Goal: Task Accomplishment & Management: Complete application form

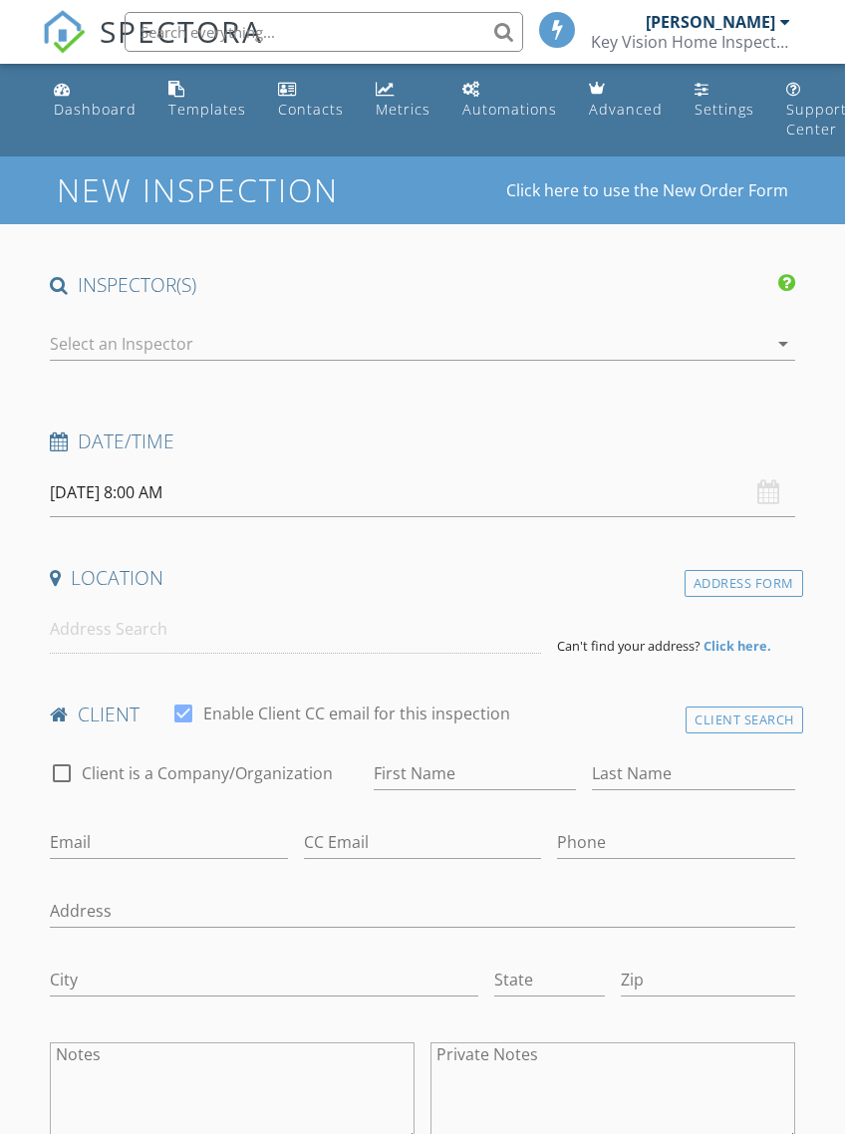
select select "7"
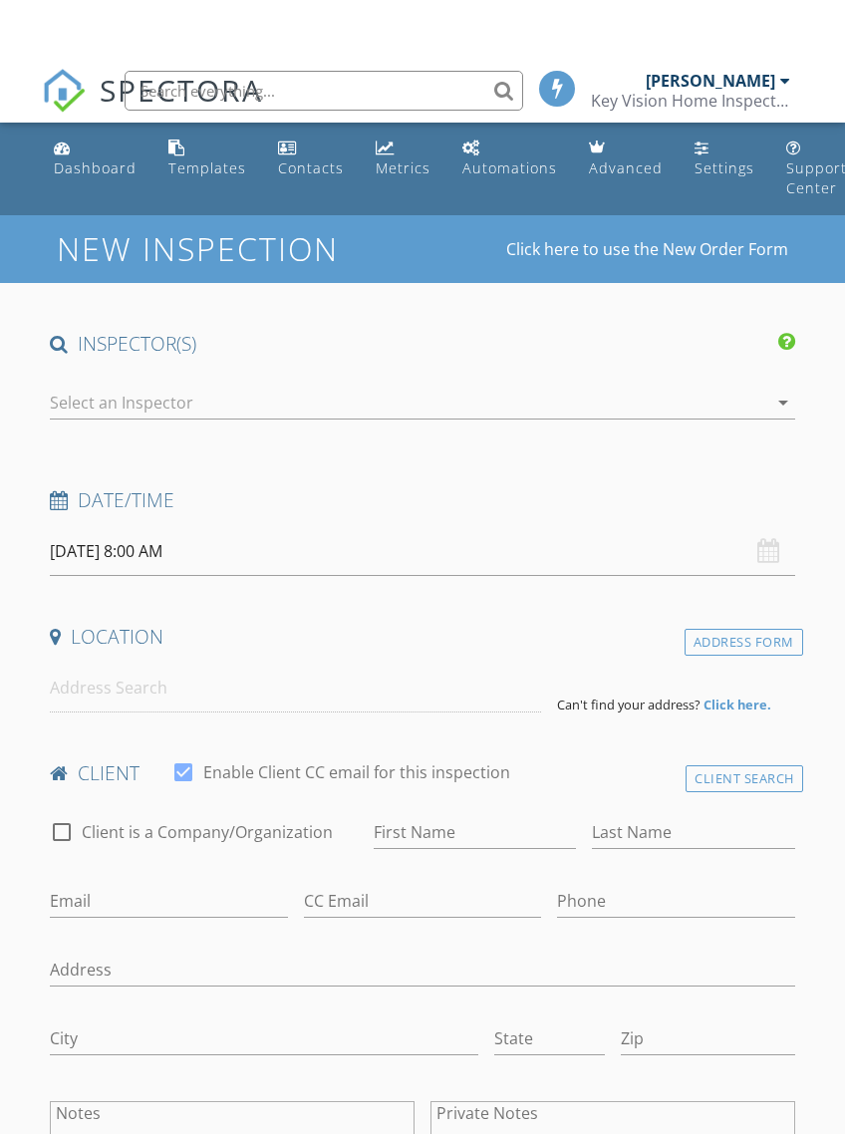
scroll to position [-34, 0]
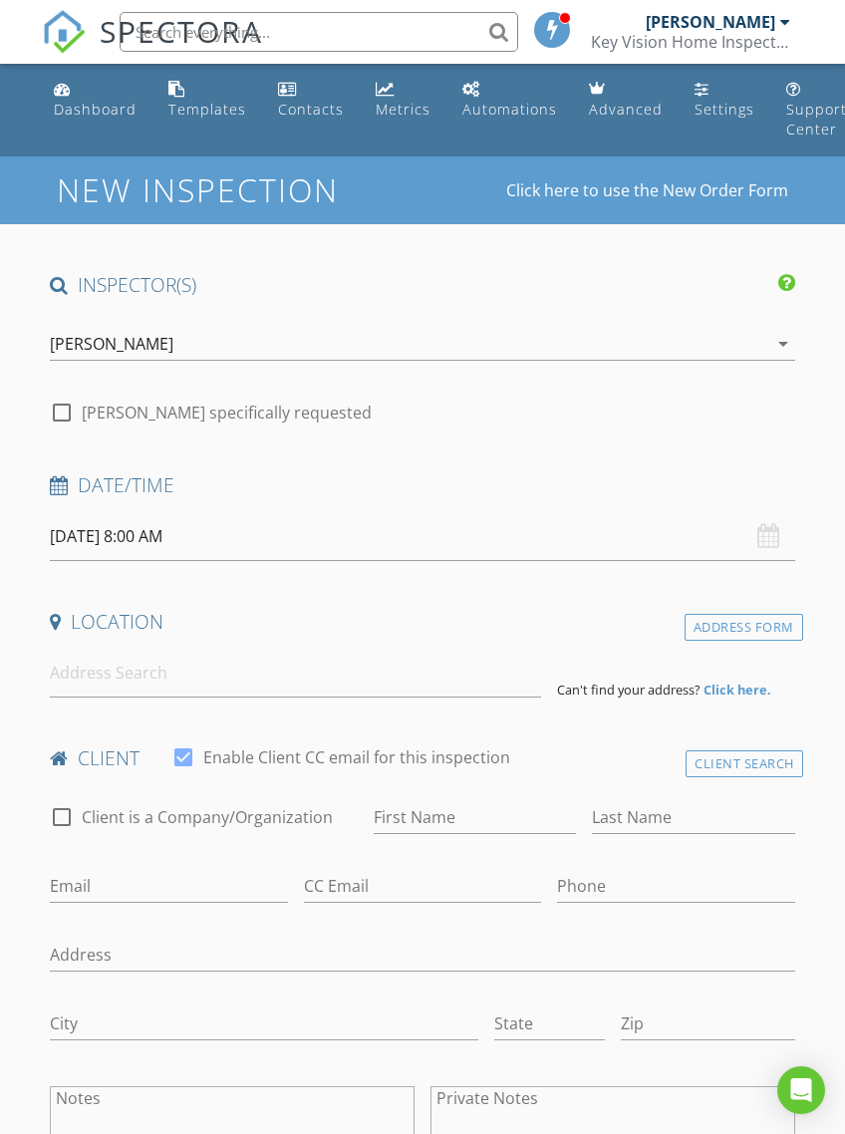
click at [160, 536] on input "08/28/2025 8:00 AM" at bounding box center [422, 536] width 744 height 49
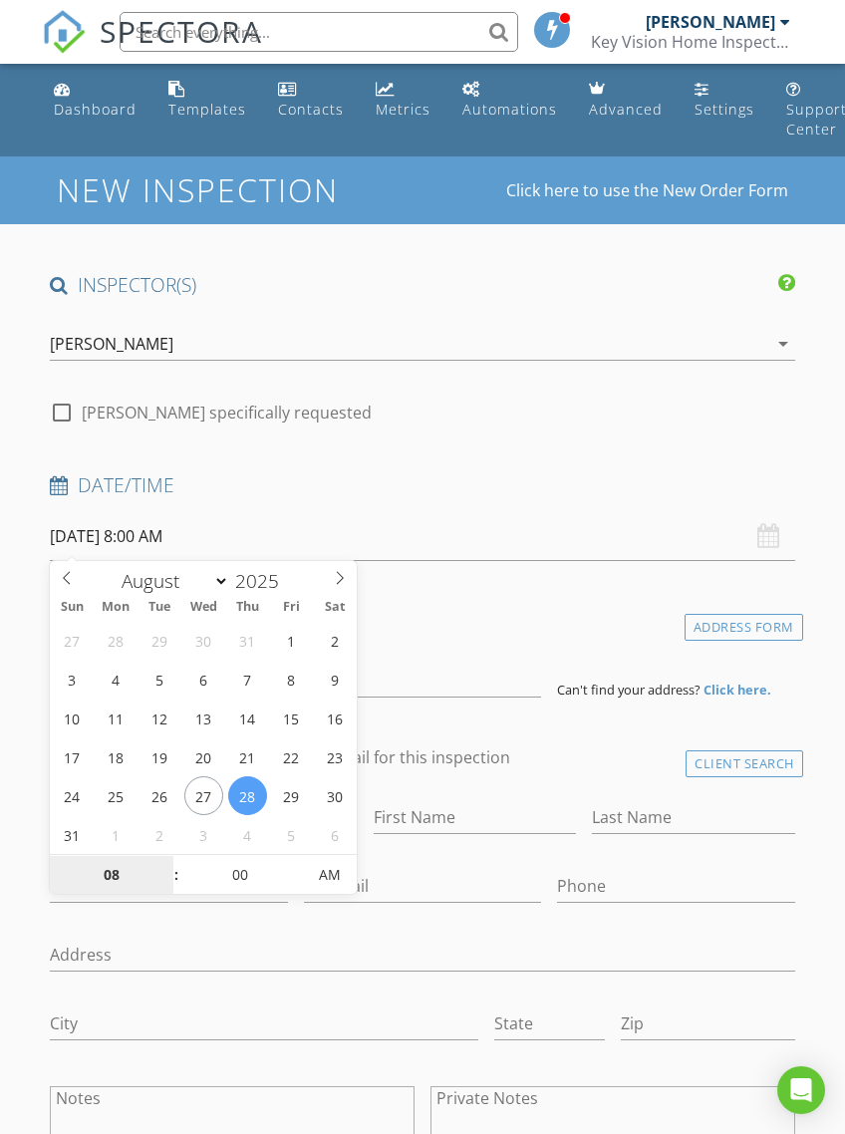
type input "09/02/2025 8:00 AM"
select select "8"
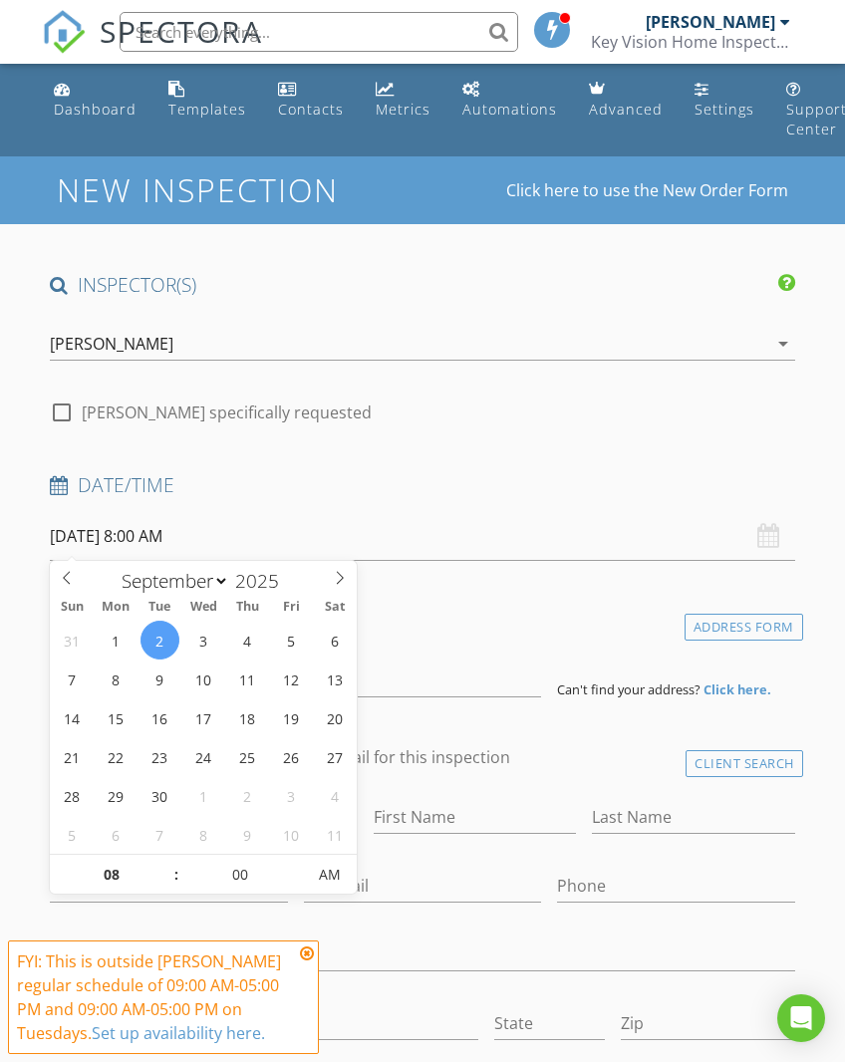
click at [168, 861] on span at bounding box center [166, 865] width 14 height 20
type input "[DATE] 9:00 AM"
type input "09"
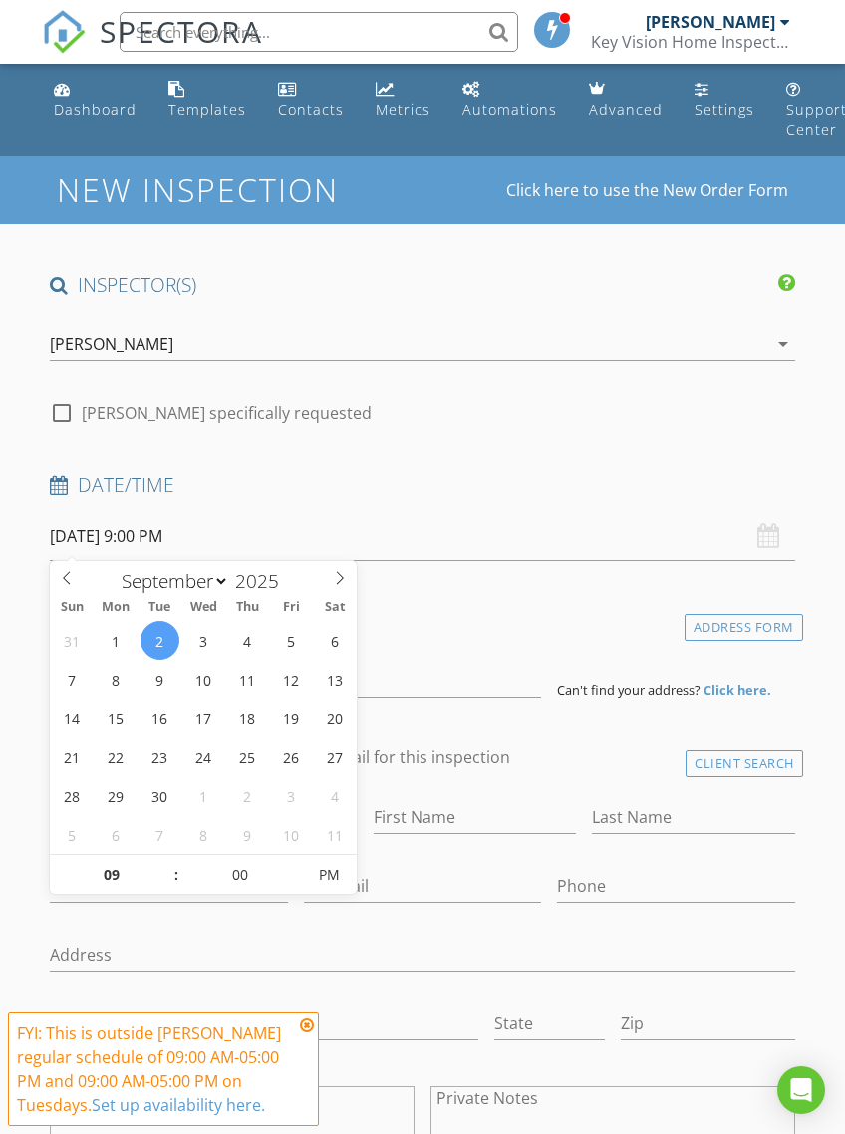
type input "[DATE] 9:00 AM"
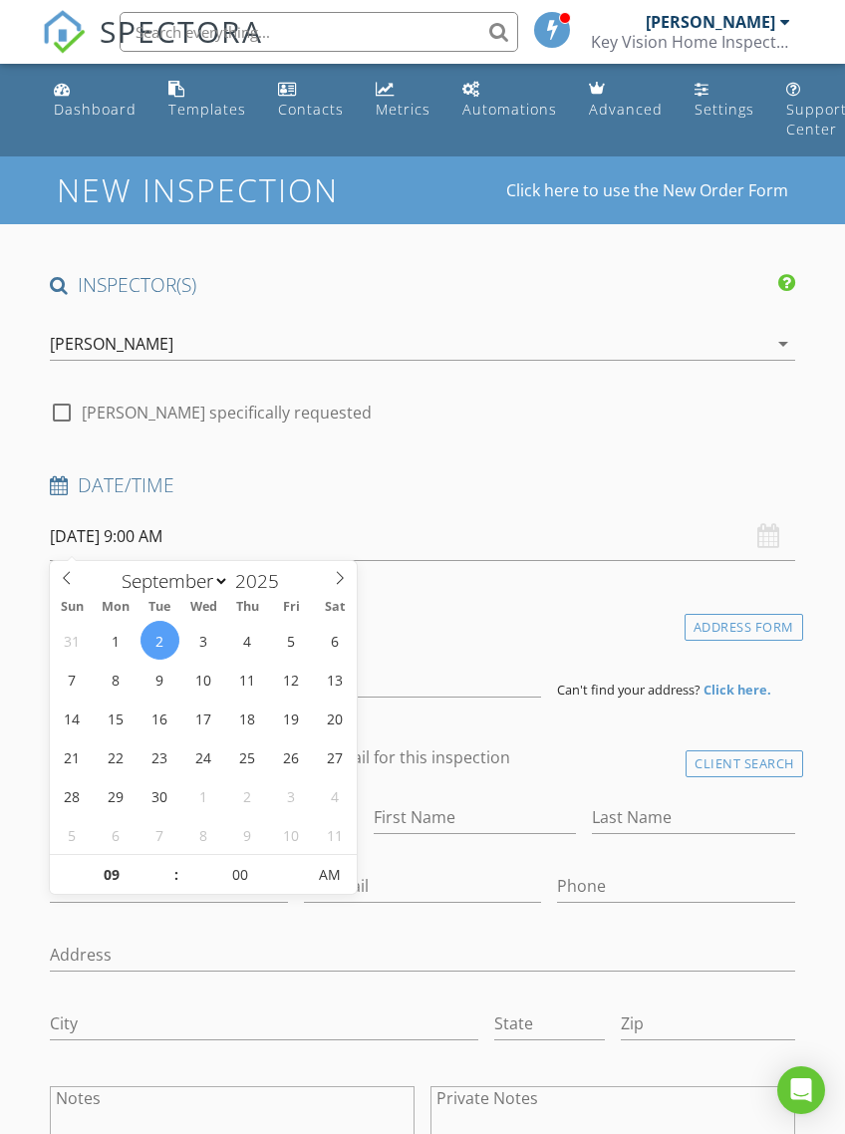
click at [472, 621] on h4 "Location" at bounding box center [422, 622] width 744 height 26
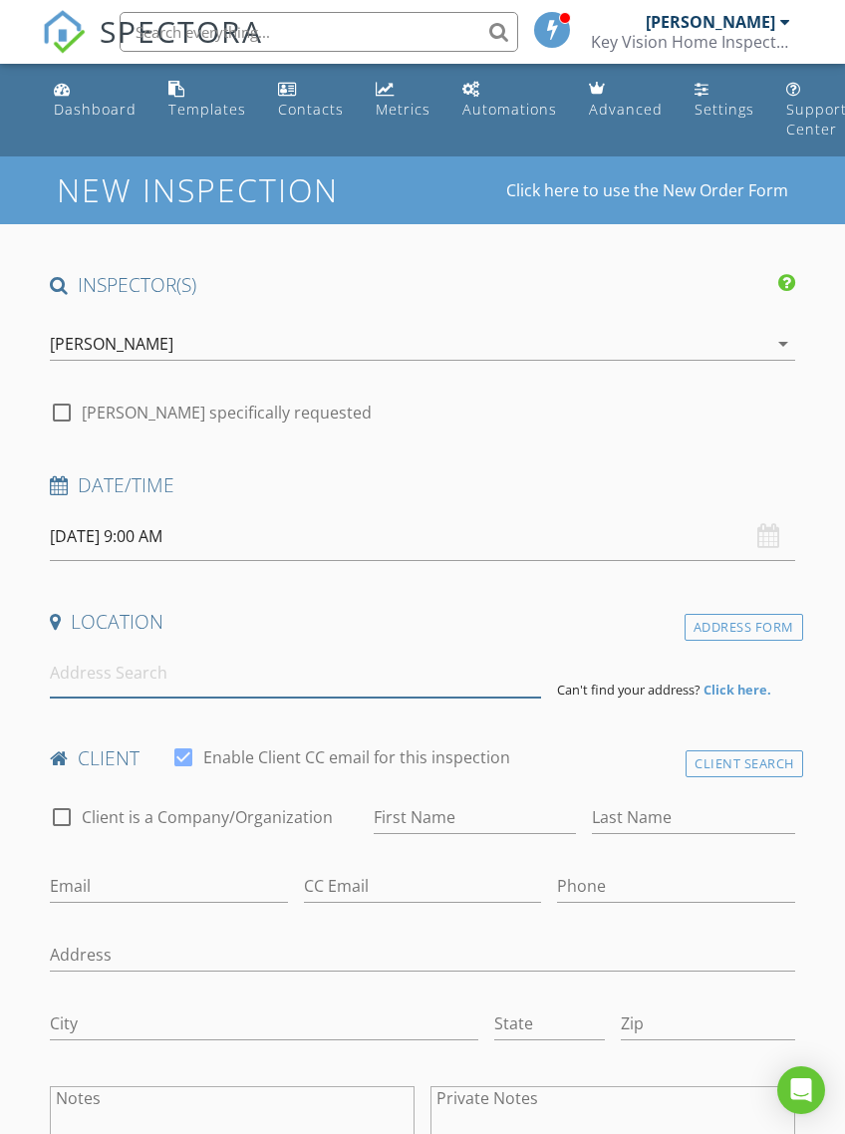
click at [435, 687] on input at bounding box center [295, 673] width 491 height 49
click at [320, 676] on input at bounding box center [295, 673] width 491 height 49
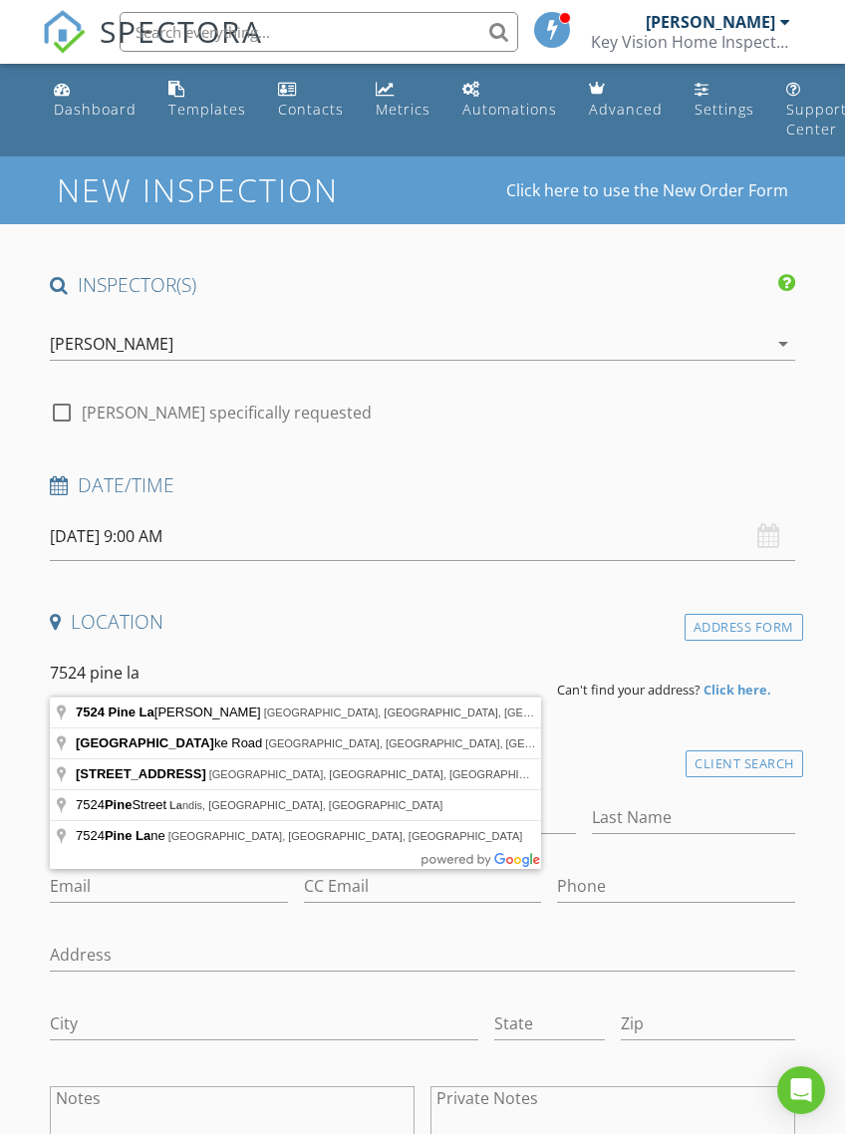
type input "7524 Pine Lake Lane, Mint Hill, NC, USA"
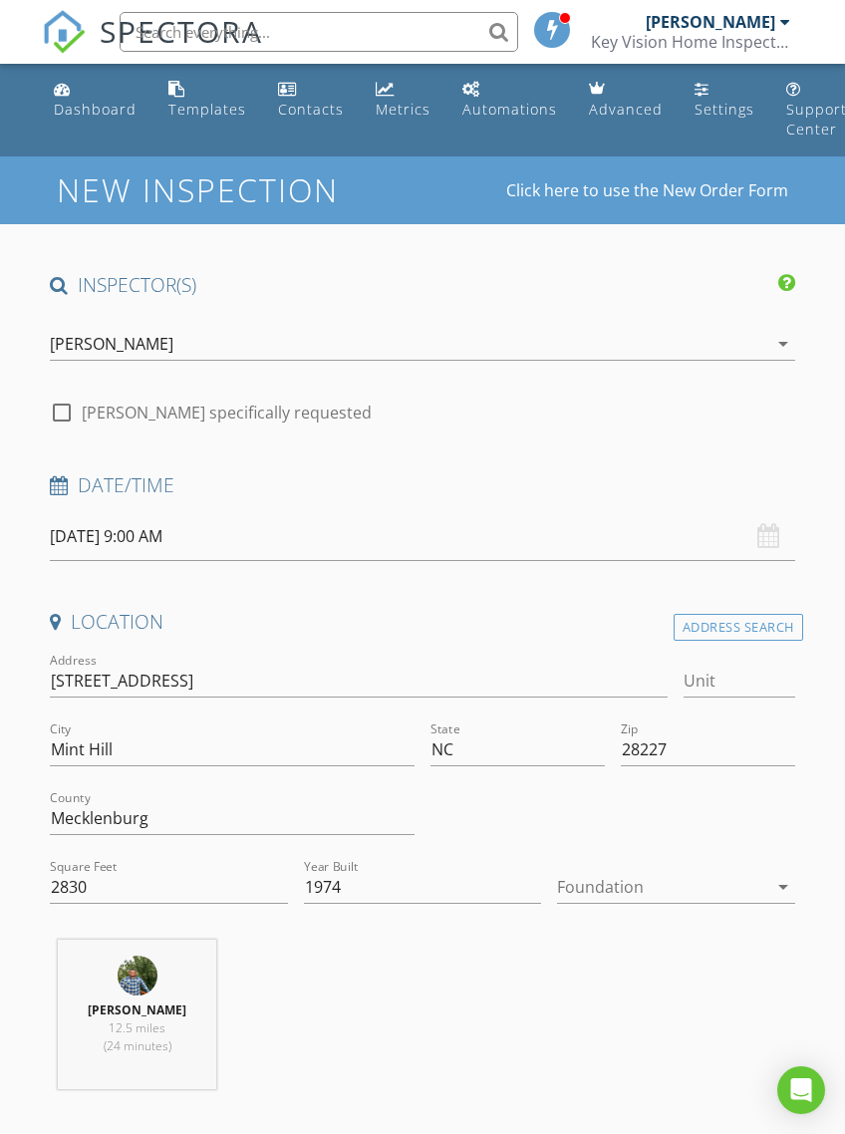
click at [760, 881] on div at bounding box center [661, 887] width 209 height 32
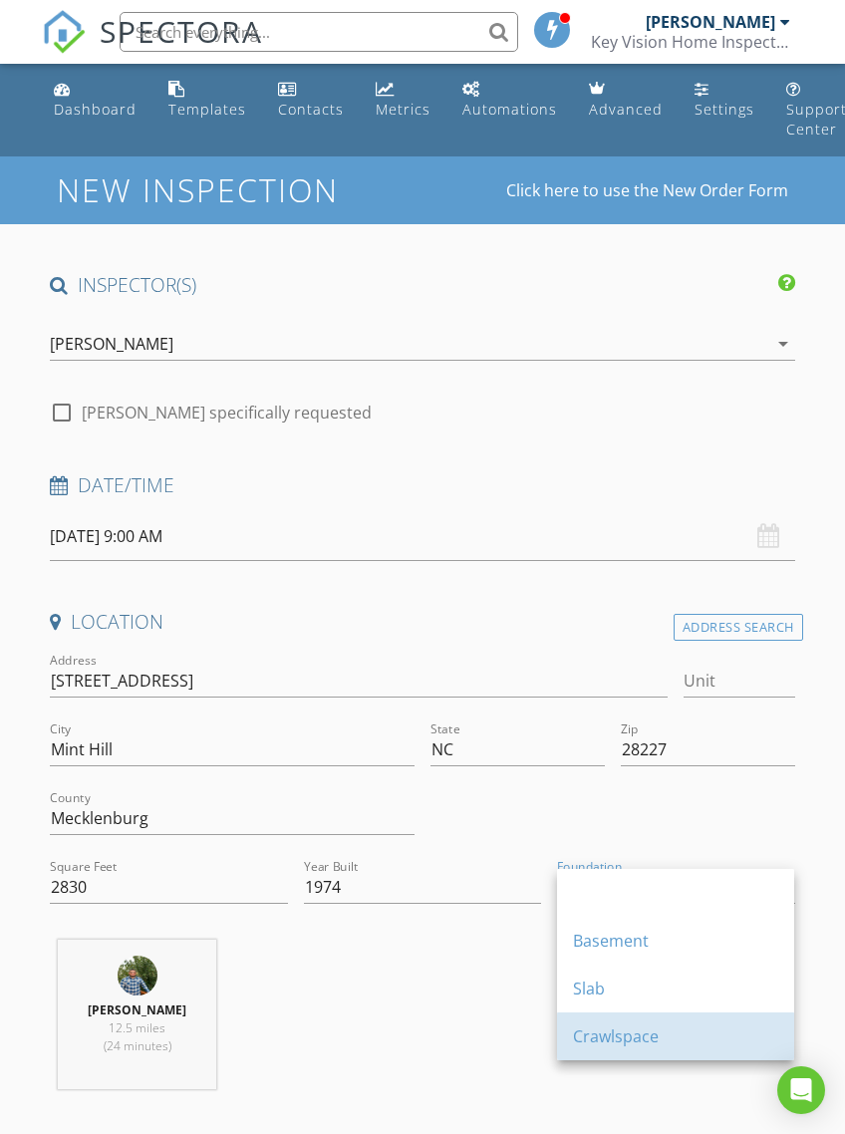
click at [667, 1043] on div "Crawlspace" at bounding box center [675, 1037] width 205 height 24
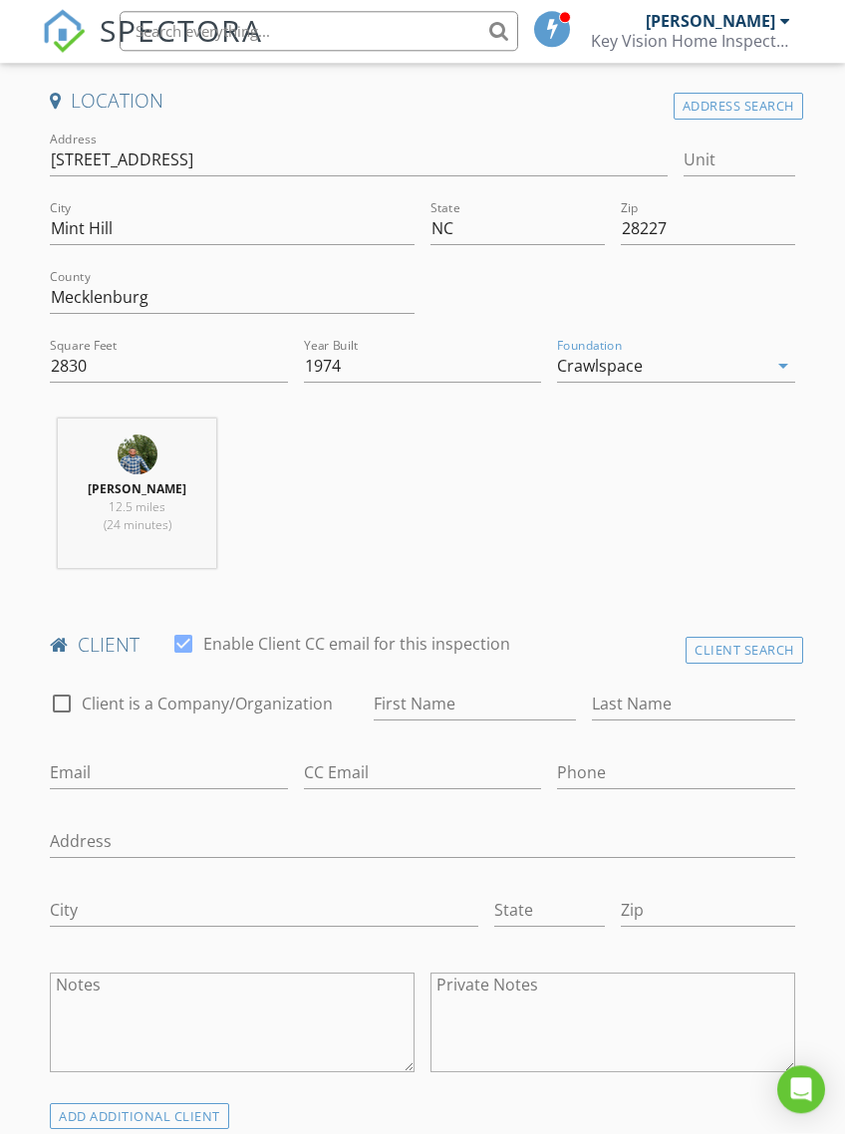
scroll to position [521, 0]
click at [430, 706] on input "First Name" at bounding box center [475, 704] width 202 height 33
click at [427, 702] on input "First Name" at bounding box center [475, 703] width 202 height 33
type input "[PERSON_NAME]"
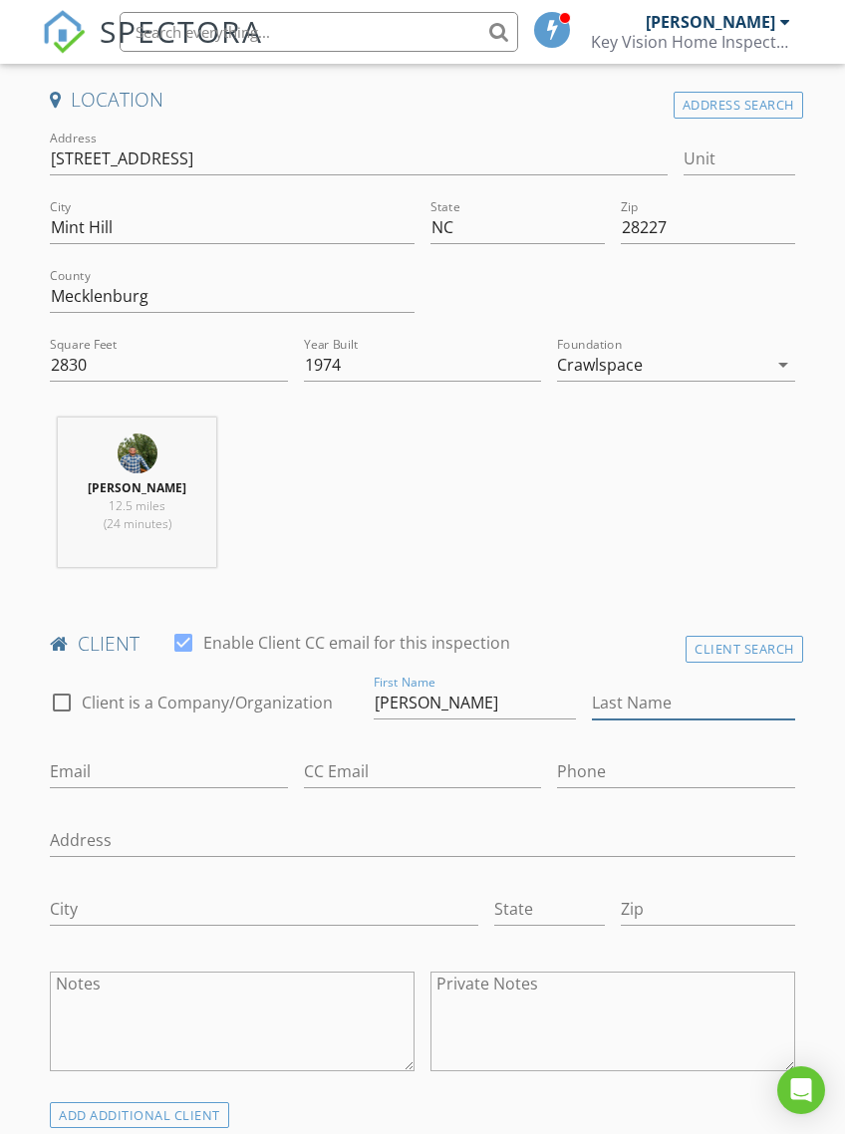
click at [667, 713] on input "Last Name" at bounding box center [693, 703] width 202 height 33
click at [644, 706] on input "Last Name" at bounding box center [693, 703] width 202 height 33
click at [647, 707] on input "Last Name" at bounding box center [693, 703] width 202 height 33
click at [661, 710] on input "Last Name" at bounding box center [693, 703] width 202 height 33
click at [698, 704] on input "Last Name" at bounding box center [693, 703] width 202 height 33
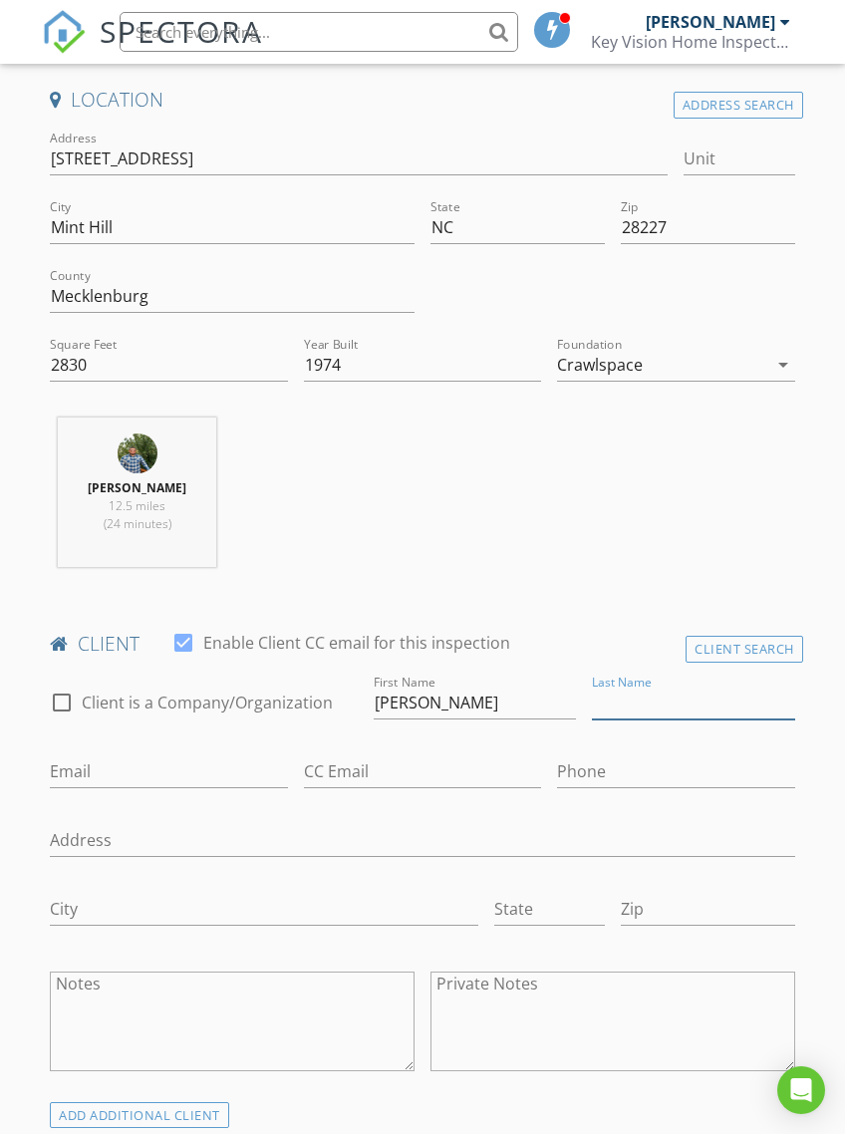
click at [694, 701] on input "Last Name" at bounding box center [693, 703] width 202 height 33
click at [669, 707] on input "Last Name" at bounding box center [693, 703] width 202 height 33
click at [440, 695] on input "[PERSON_NAME]" at bounding box center [475, 703] width 202 height 33
click at [671, 704] on input "Last Name" at bounding box center [693, 703] width 202 height 33
type input "Fendel"
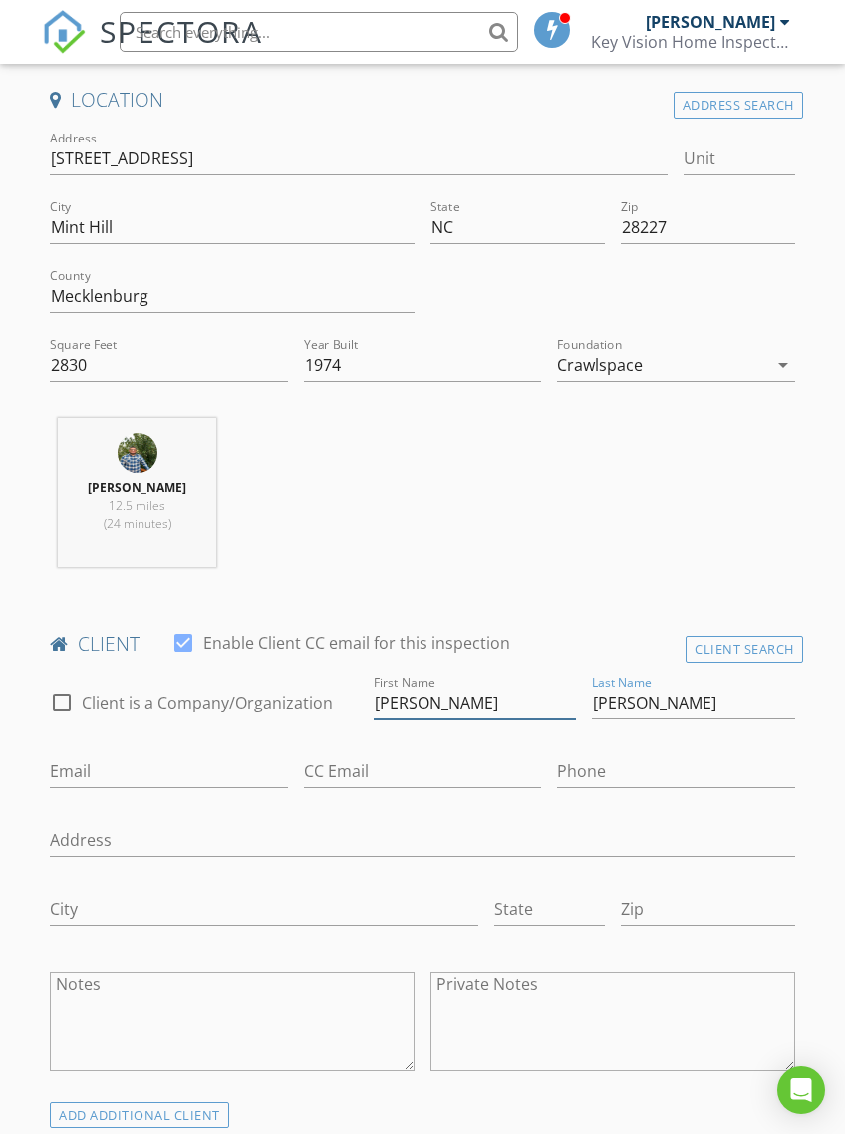
click at [545, 712] on input "[PERSON_NAME]" at bounding box center [475, 703] width 202 height 33
click at [630, 705] on input "Fendel" at bounding box center [693, 703] width 202 height 33
type input "[PERSON_NAME]"
click at [703, 477] on div "Luis Hernandez 12.5 miles (24 minutes)" at bounding box center [422, 500] width 760 height 165
click at [73, 774] on input "Email" at bounding box center [168, 771] width 237 height 33
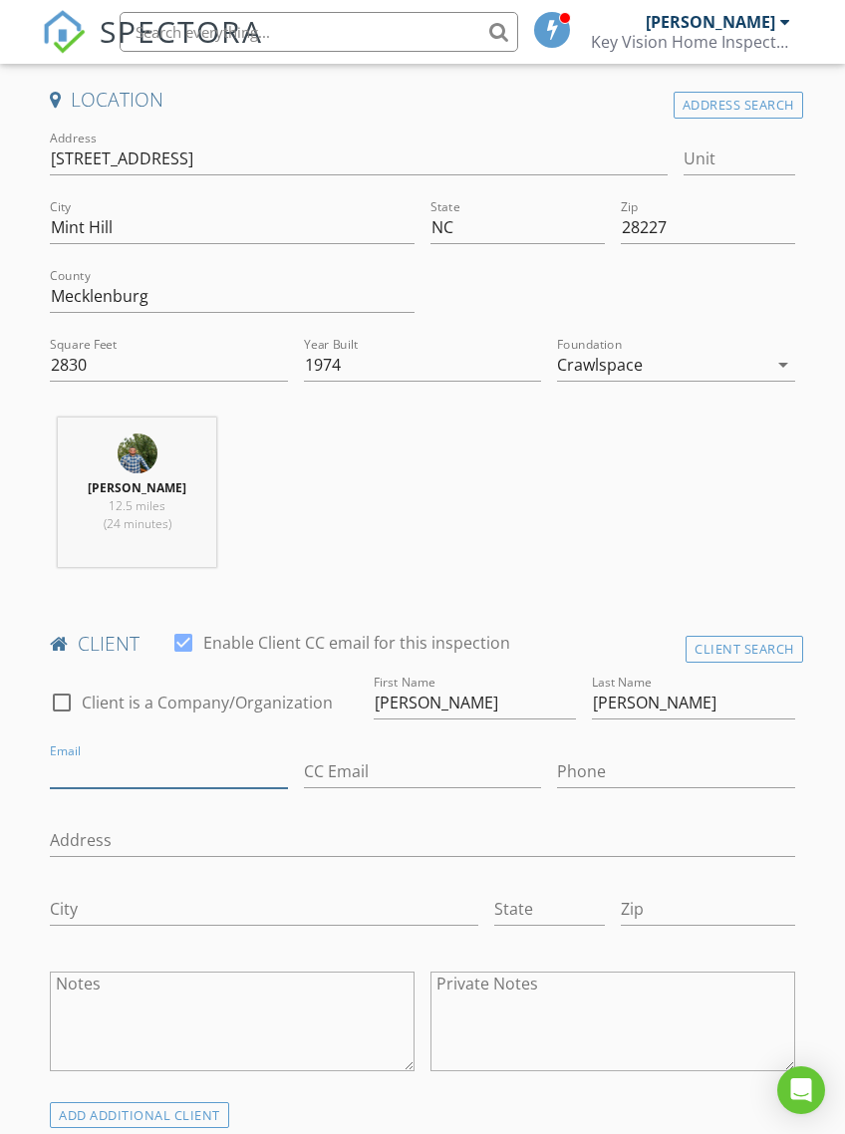
click at [194, 776] on input "Email" at bounding box center [168, 771] width 237 height 33
paste input "Cooper@foxxcontracting.com"
type input "Cooper@foxxcontracting.com"
click at [639, 760] on input "Phone" at bounding box center [675, 771] width 237 height 33
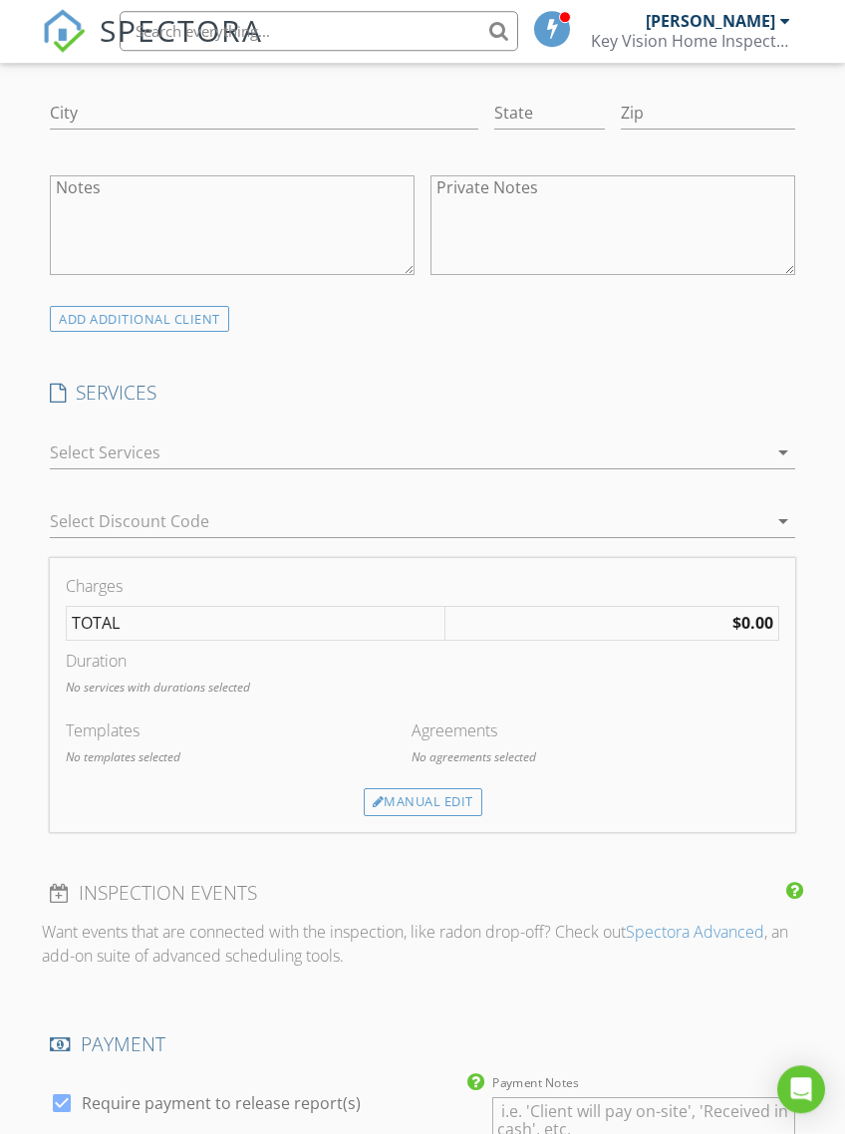
type input "[PHONE_NUMBER]"
click at [418, 447] on div at bounding box center [408, 454] width 717 height 32
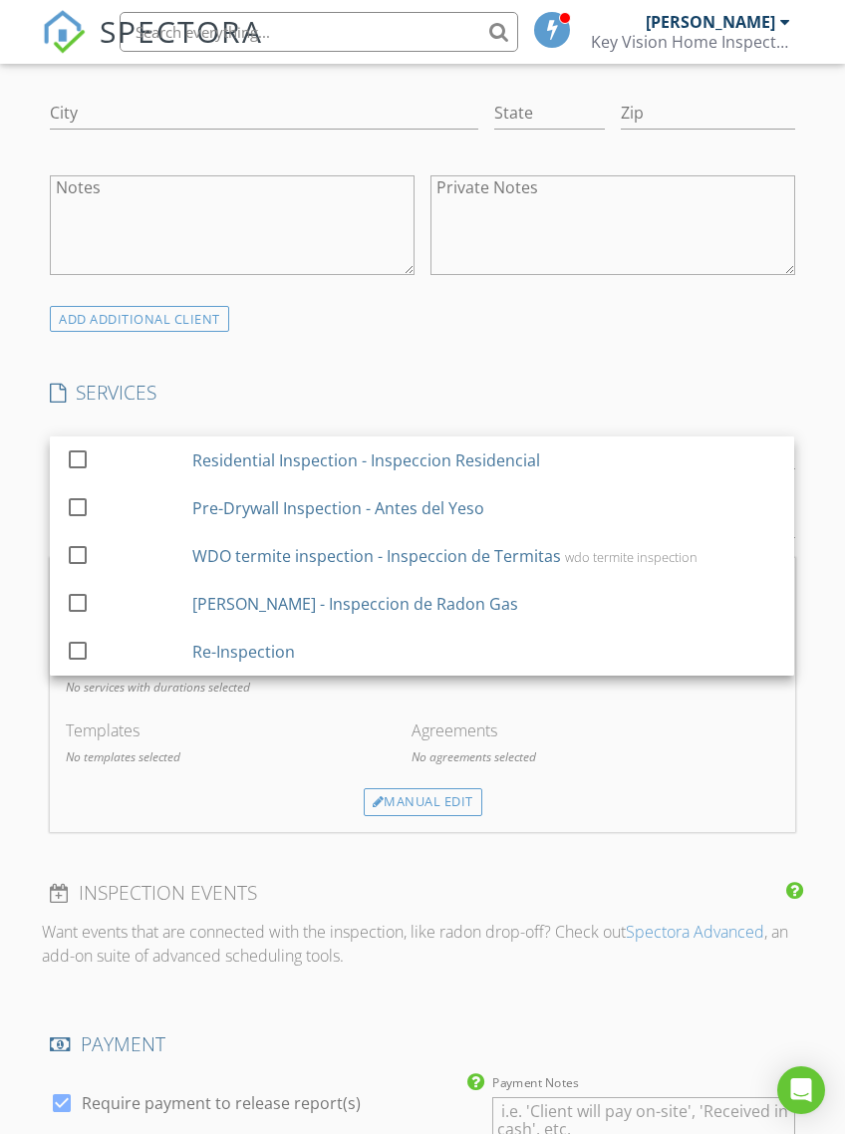
click at [401, 457] on div "Residential Inspection - Inspeccion Residencial" at bounding box center [367, 460] width 348 height 24
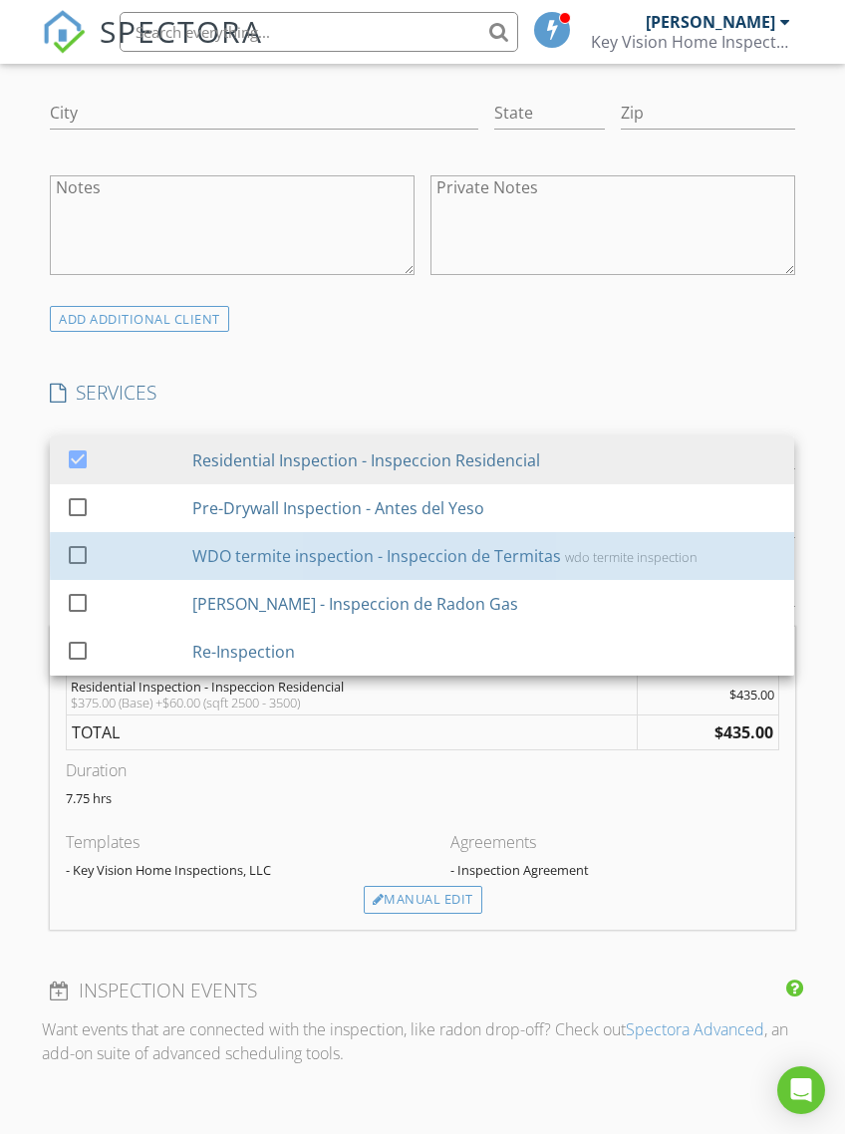
click at [433, 561] on div "WDO termite inspection - Inspeccion de Termitas" at bounding box center [377, 556] width 369 height 24
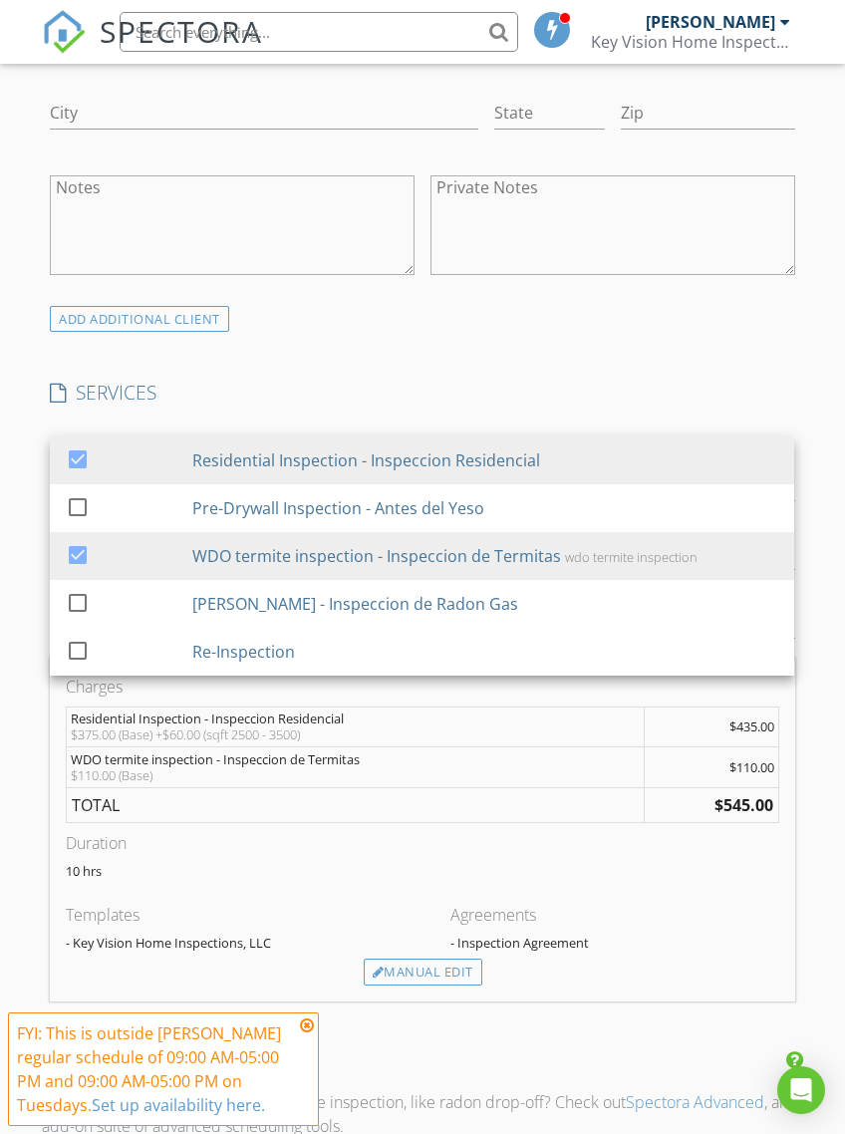
click at [384, 815] on td "TOTAL" at bounding box center [355, 804] width 577 height 35
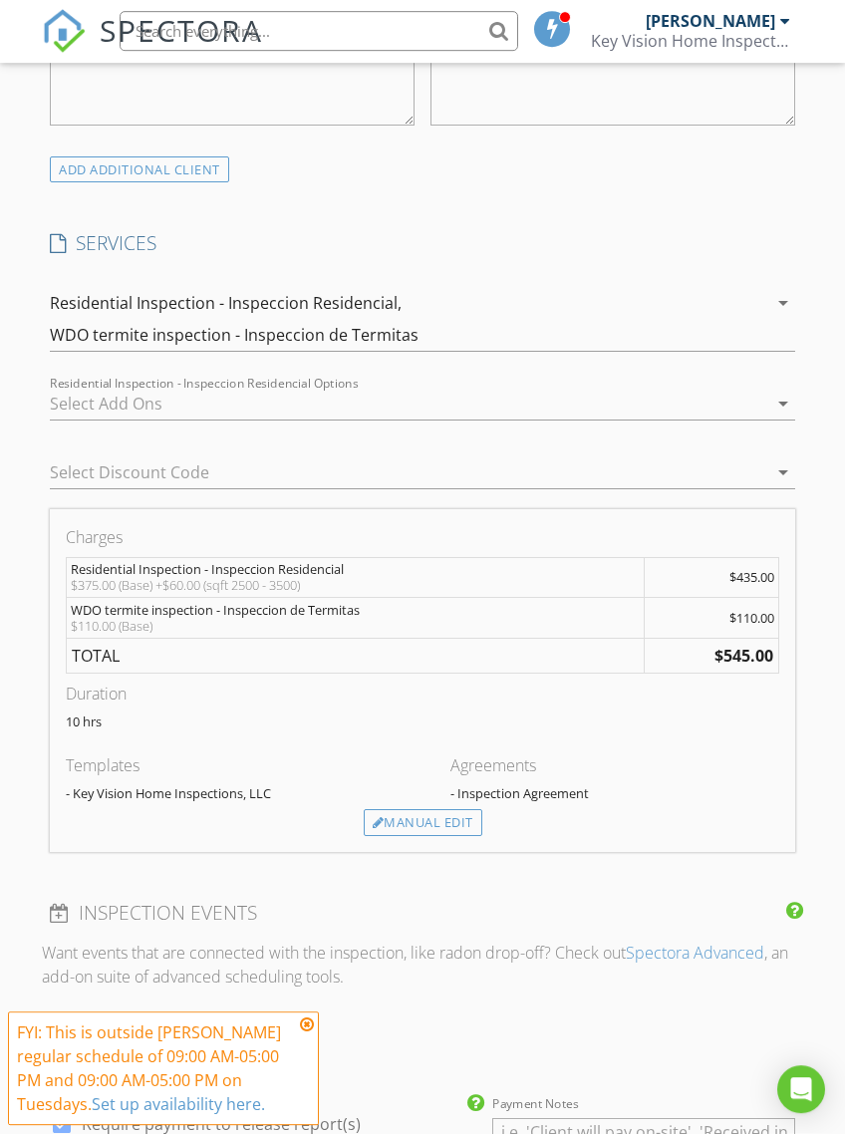
scroll to position [1468, 0]
click at [441, 821] on div "Manual Edit" at bounding box center [423, 823] width 119 height 28
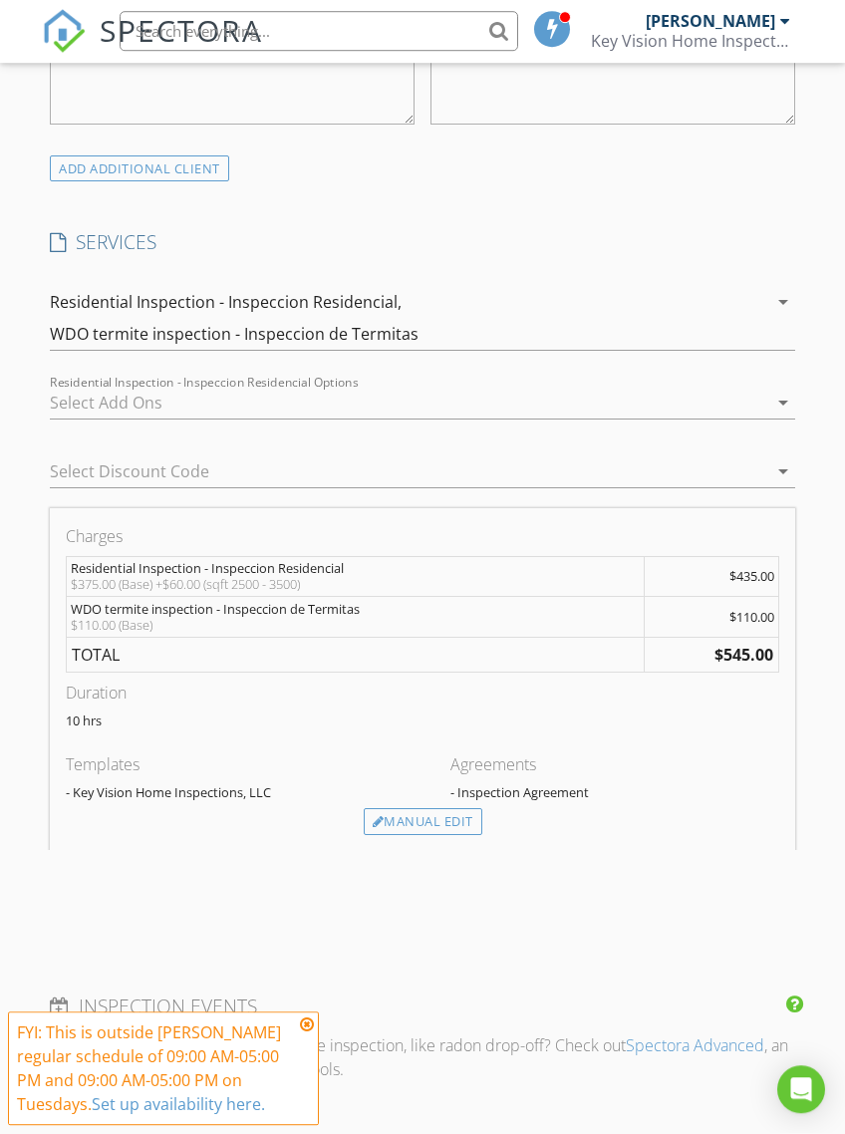
scroll to position [1469, 0]
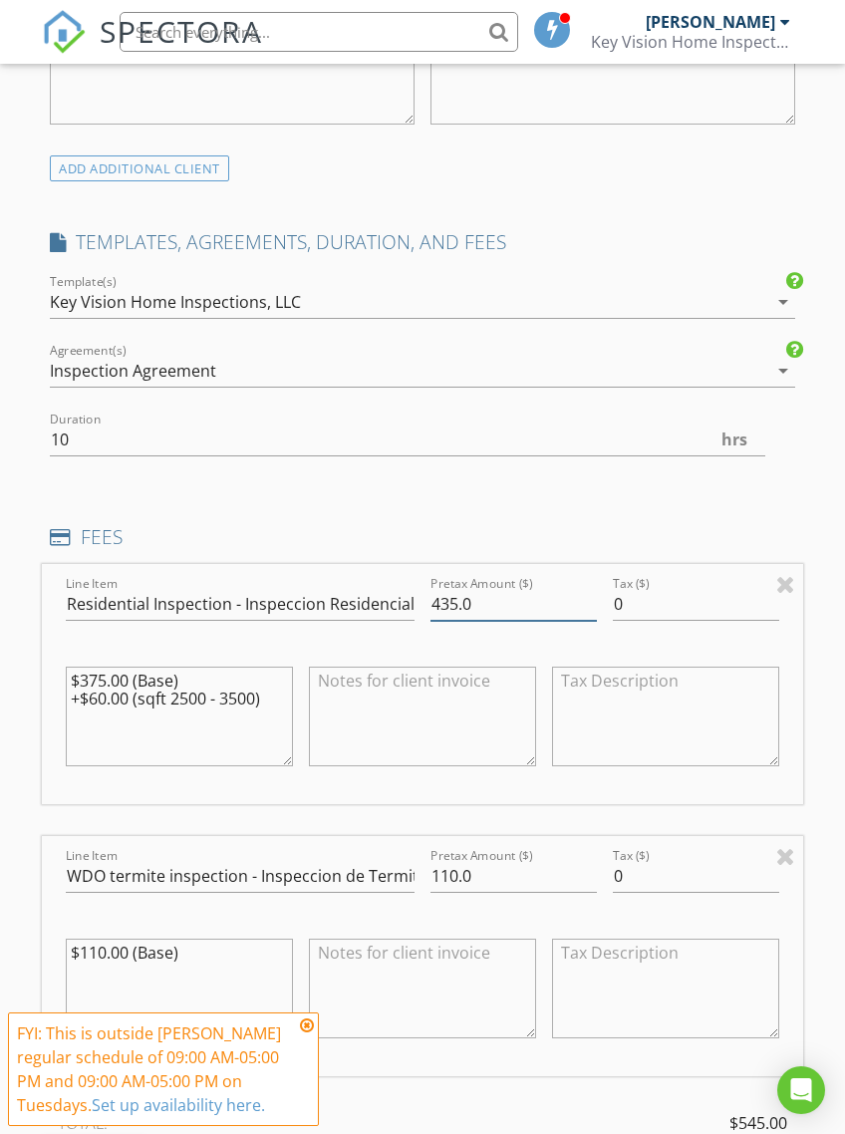
click at [455, 601] on input "435.0" at bounding box center [514, 604] width 166 height 33
click at [447, 608] on input "435.0" at bounding box center [514, 604] width 166 height 33
click at [461, 607] on input "435.0" at bounding box center [514, 604] width 166 height 33
type input "480.0"
click at [113, 696] on textarea "$375.00 (Base) +$60.00 (sqft 2500 - 3500)" at bounding box center [179, 717] width 227 height 100
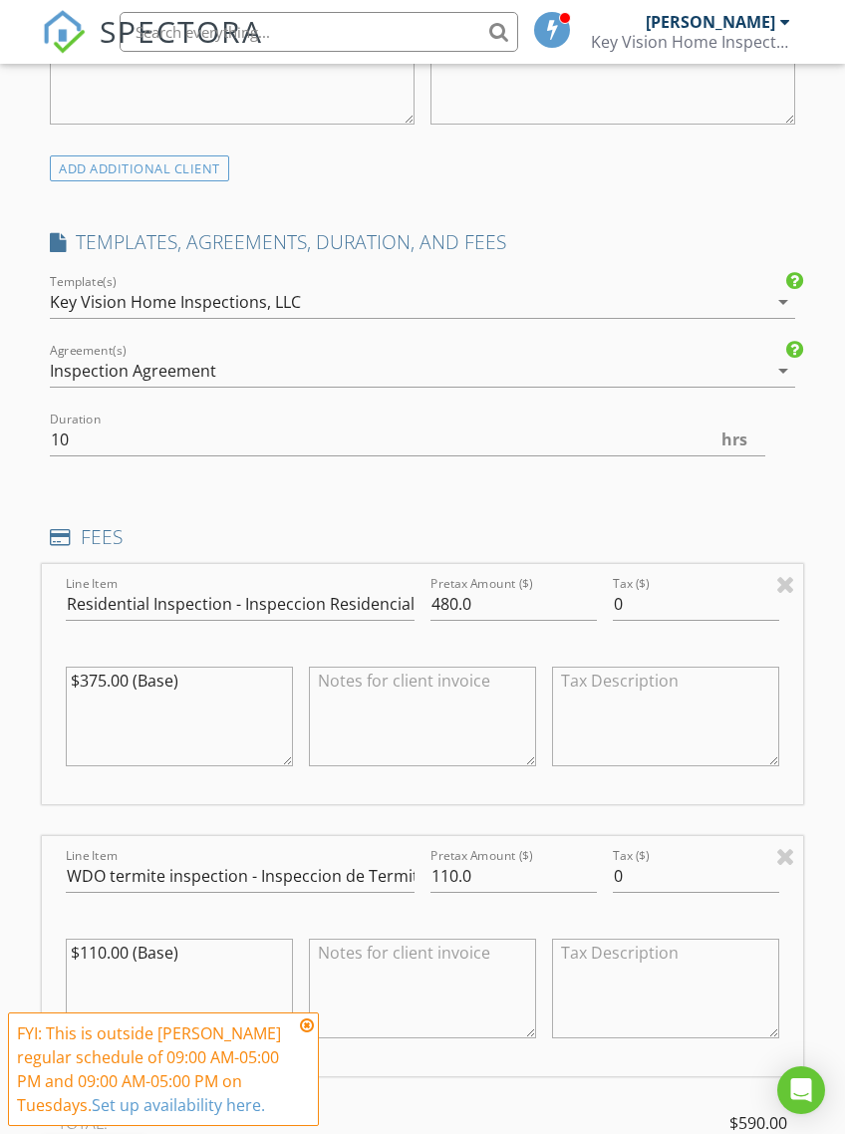
click at [106, 678] on textarea "$375.00 (Base)" at bounding box center [179, 717] width 227 height 100
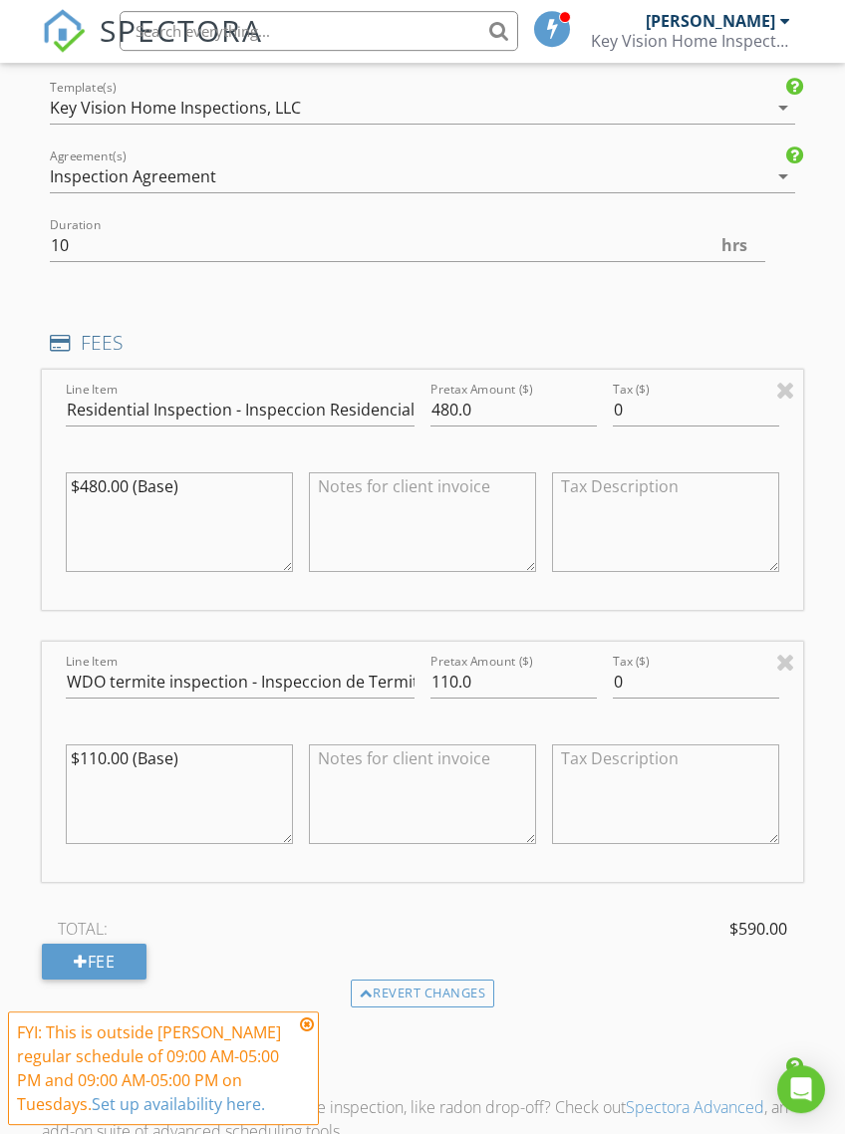
scroll to position [1676, 0]
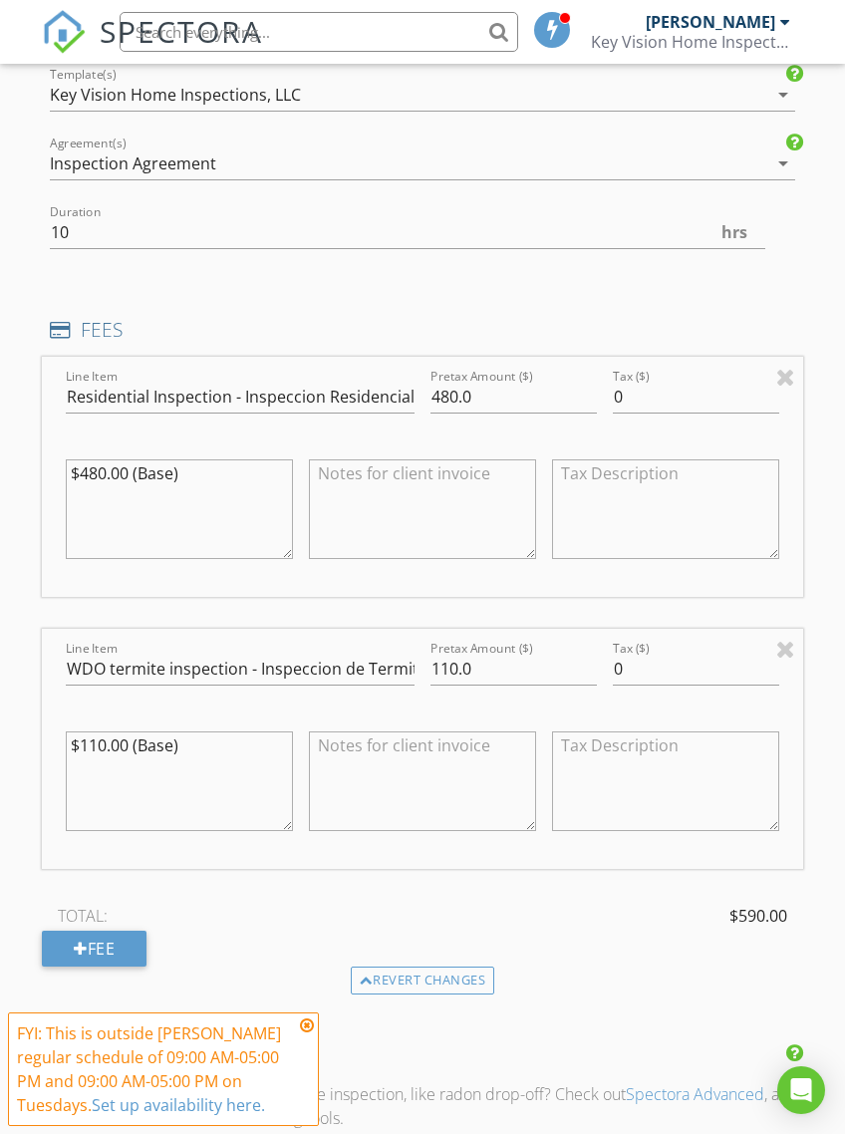
type textarea "$480.00 (Base)"
click at [454, 667] on input "110.0" at bounding box center [514, 669] width 166 height 33
click at [448, 662] on input "110.0" at bounding box center [514, 669] width 166 height 33
type input "100.0"
click at [95, 738] on textarea "$110.00 (Base)" at bounding box center [179, 782] width 227 height 100
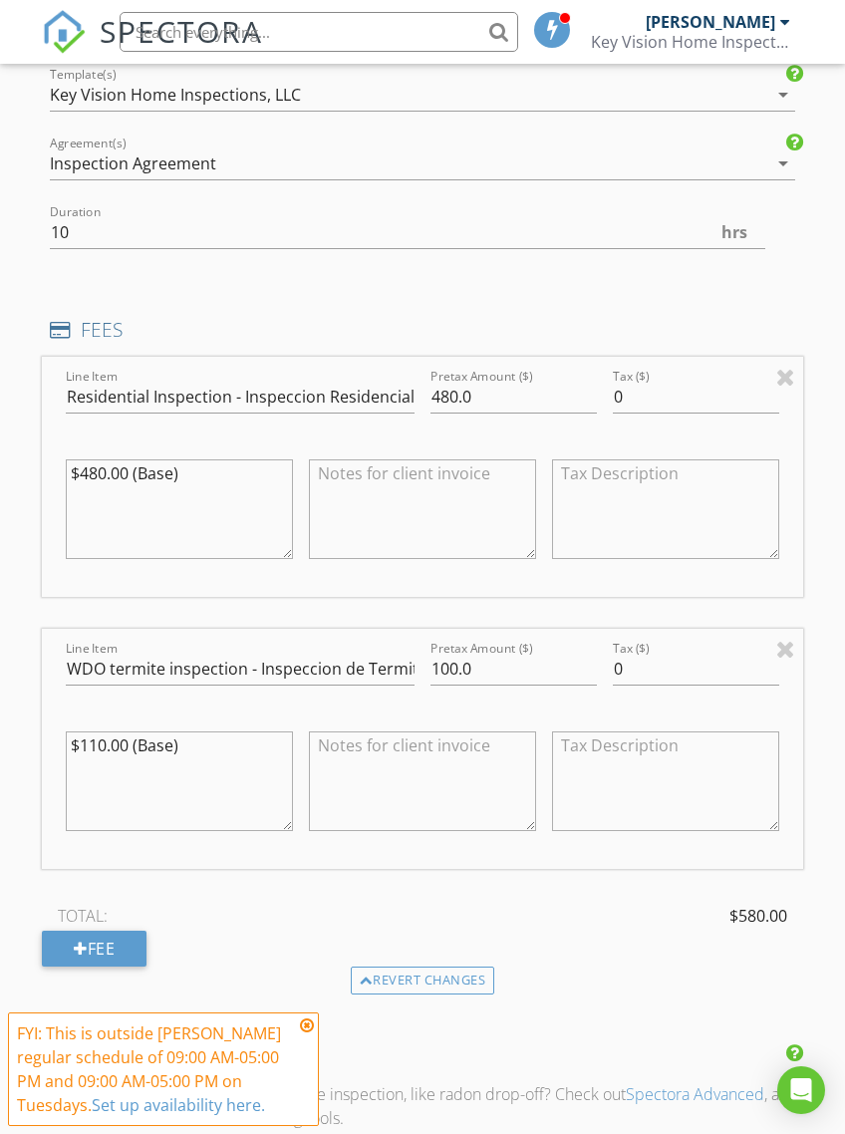
click at [101, 741] on textarea "$110.00 (Base)" at bounding box center [179, 782] width 227 height 100
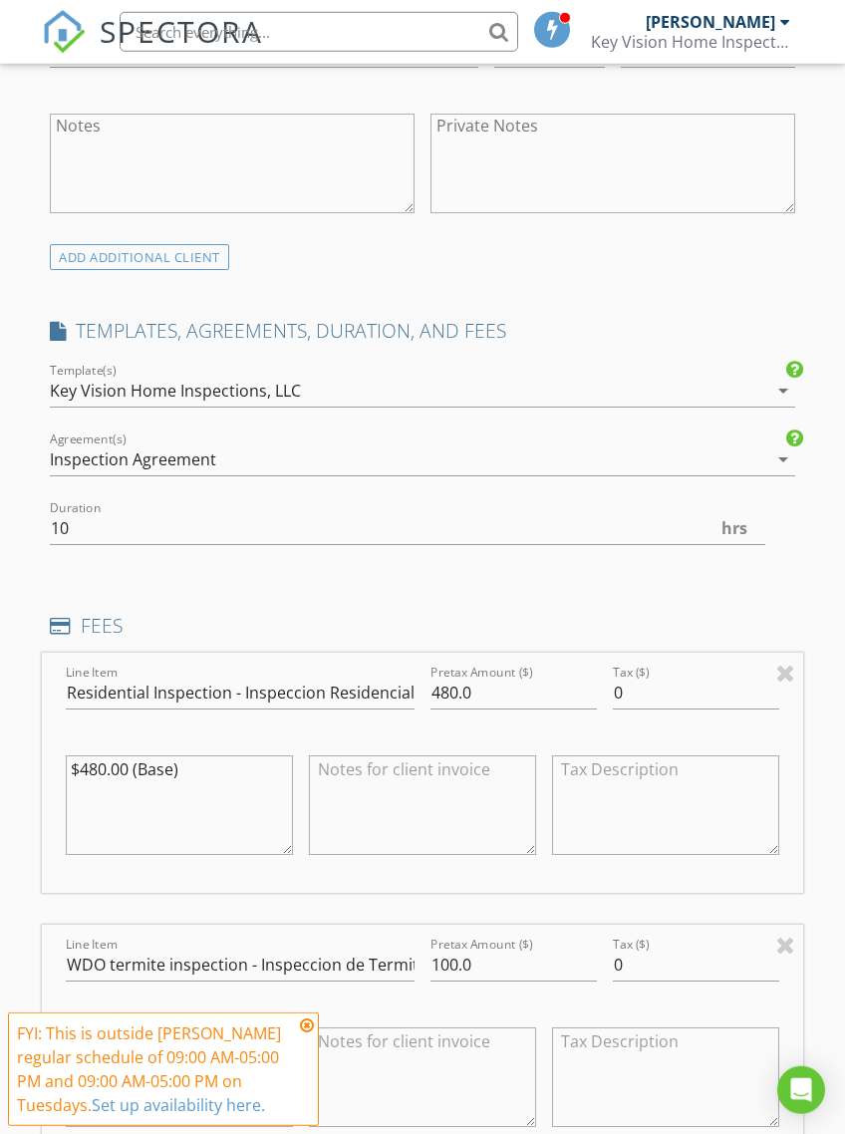
type textarea "$100.00 (Base)"
click at [508, 375] on div "Key Vision Home Inspections, LLC" at bounding box center [408, 391] width 717 height 32
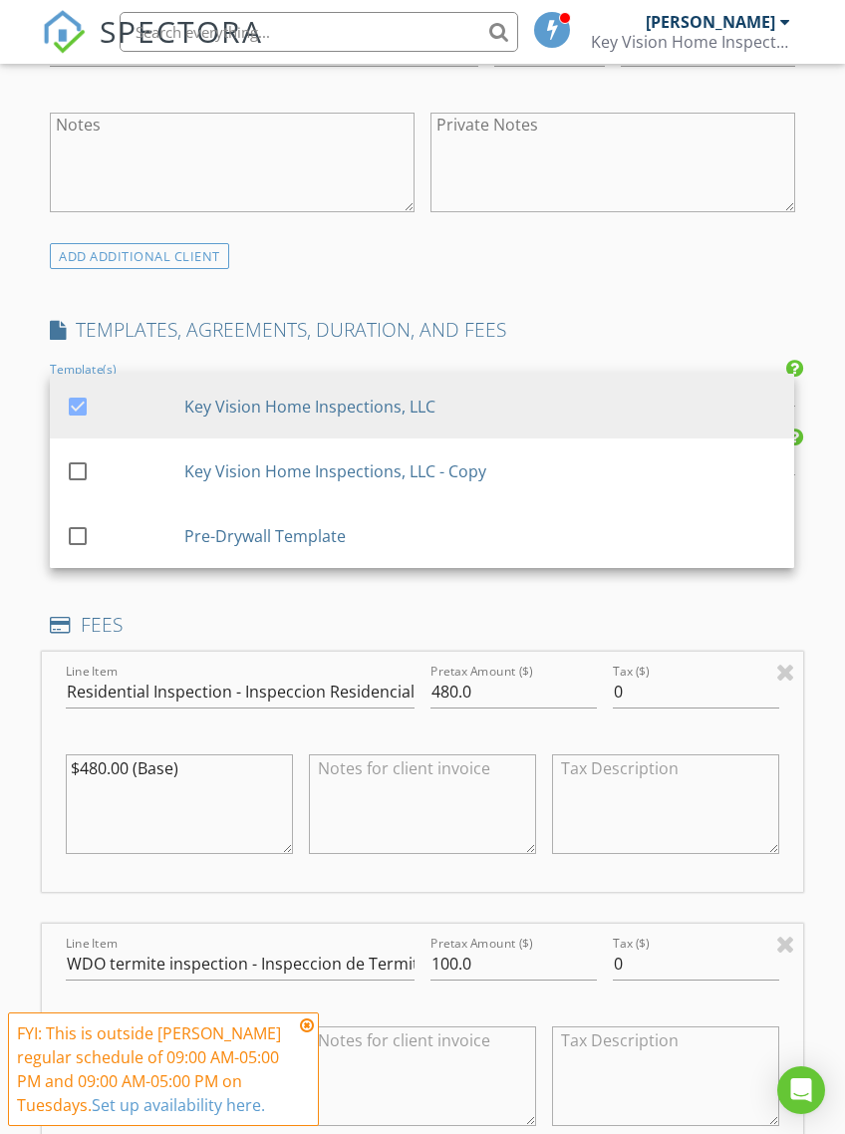
click at [454, 470] on div "Key Vision Home Inspections, LLC - Copy" at bounding box center [482, 470] width 594 height 24
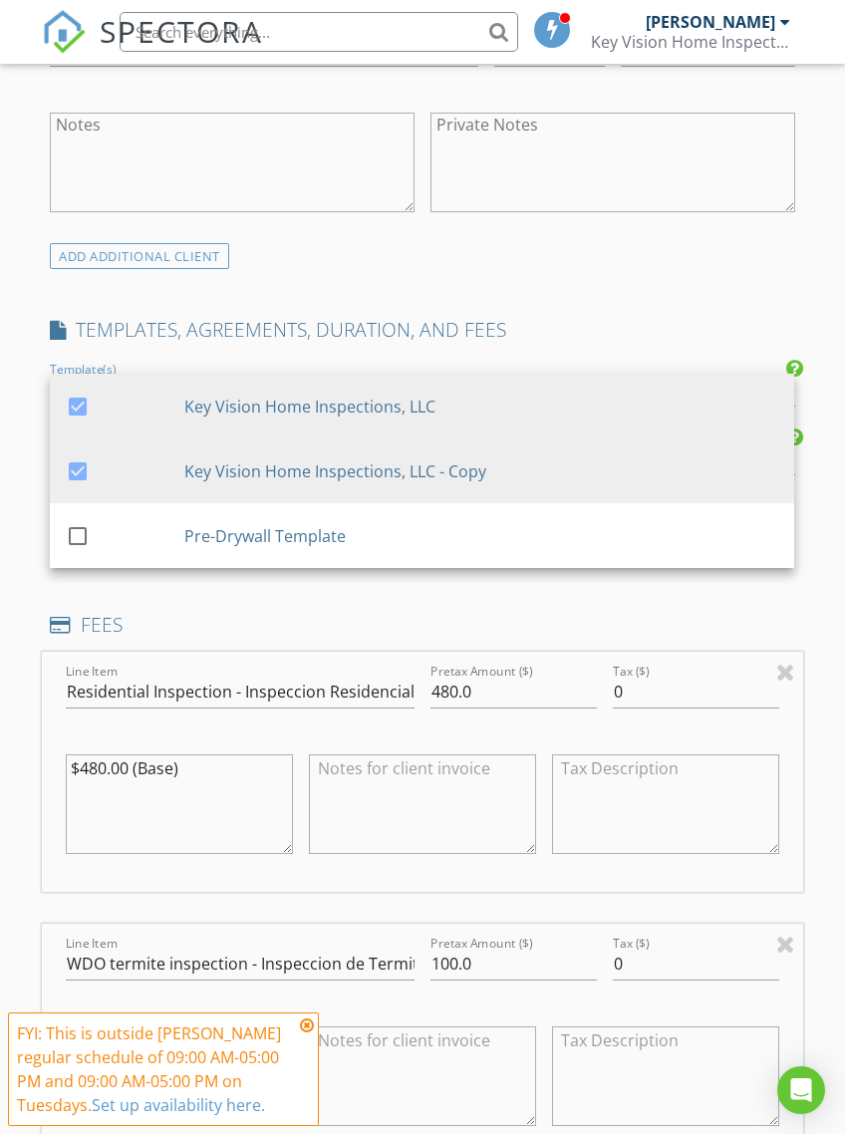
click at [388, 401] on div "Key Vision Home Inspections, LLC" at bounding box center [482, 406] width 594 height 24
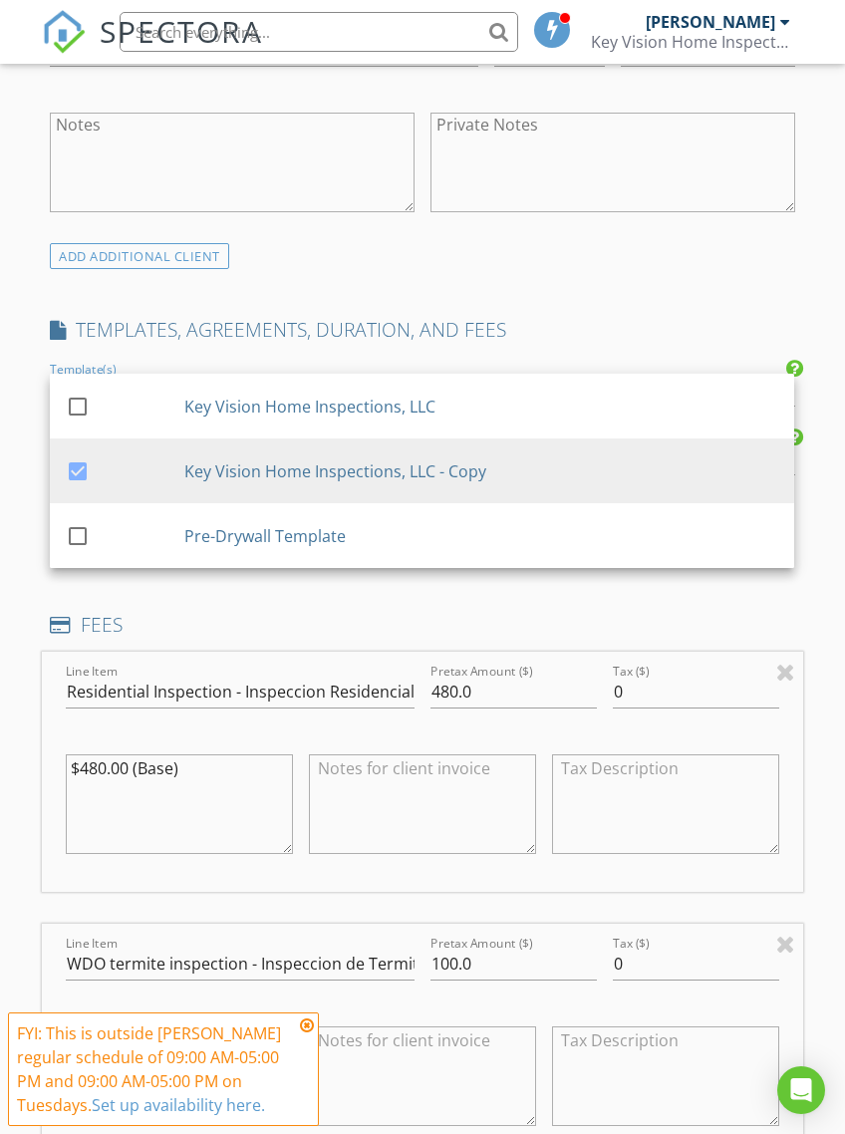
click at [565, 298] on div "INSPECTOR(S) check_box Luis Hernandez PRIMARY Luis Hernandez arrow_drop_down ch…" at bounding box center [422, 890] width 760 height 3999
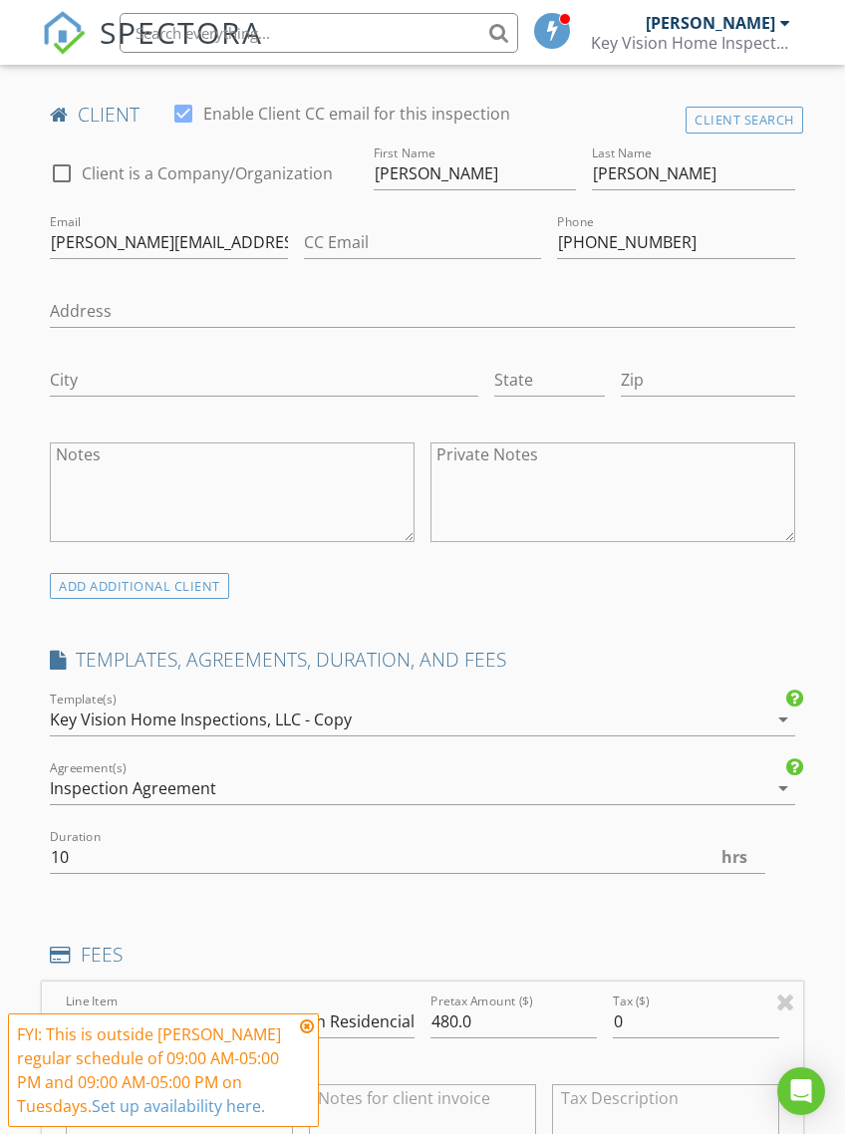
scroll to position [1051, 0]
click at [204, 586] on div "ADD ADDITIONAL client" at bounding box center [139, 586] width 179 height 27
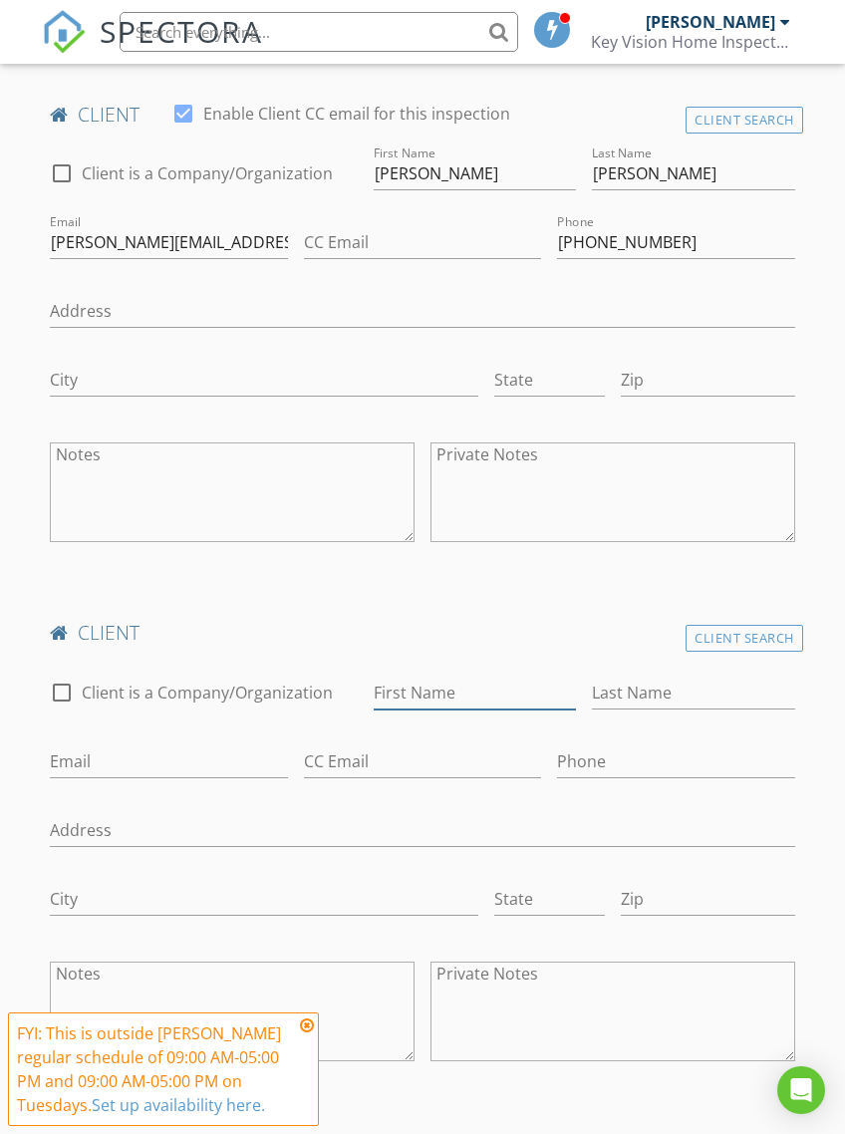
click at [468, 693] on input "First Name" at bounding box center [475, 693] width 202 height 33
type input "Kenzie"
click at [659, 685] on input "Last Name" at bounding box center [693, 693] width 202 height 33
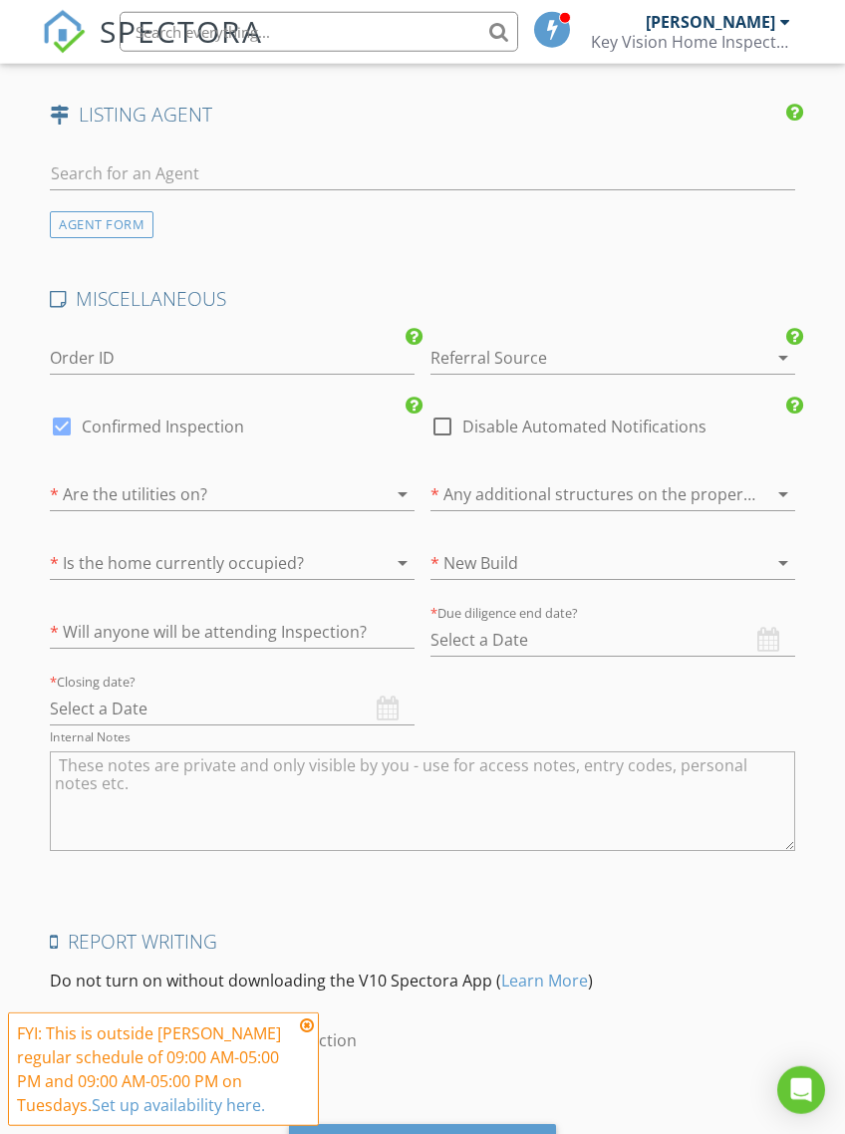
scroll to position [3783, 0]
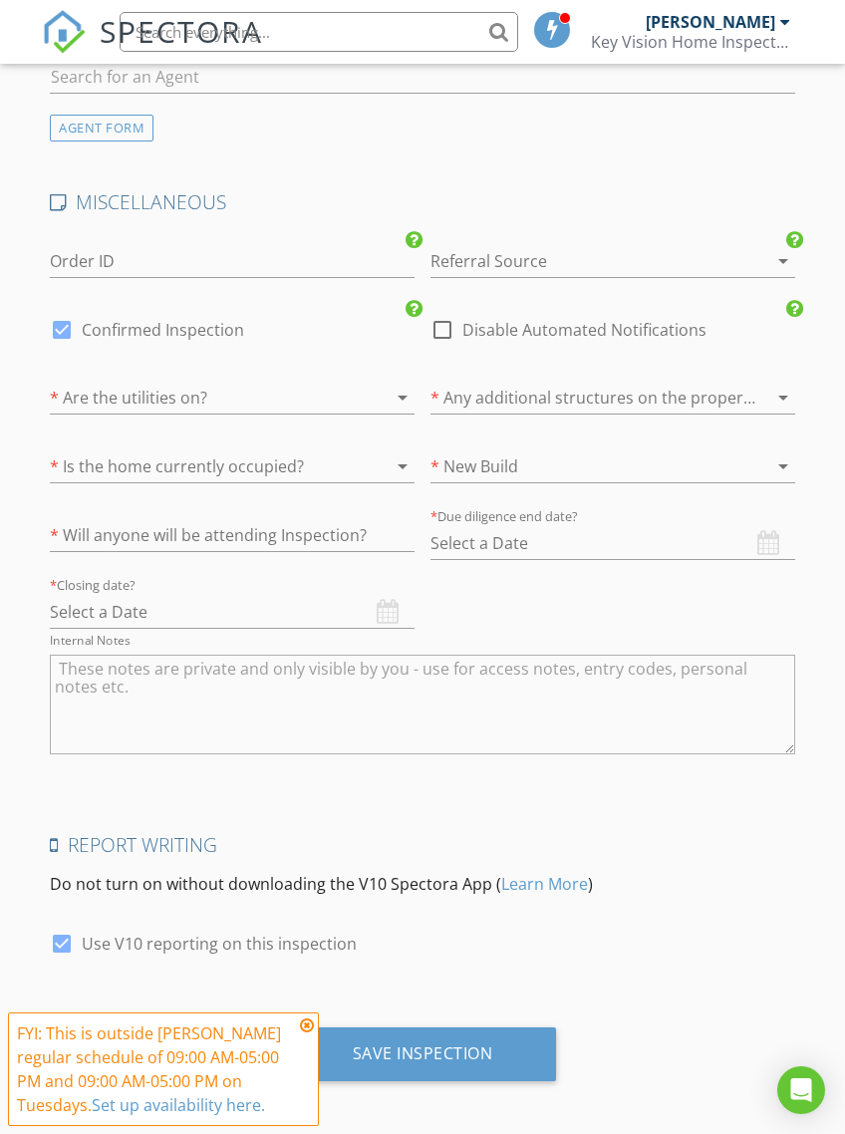
type input "[PERSON_NAME]"
click at [373, 598] on input "text" at bounding box center [232, 612] width 365 height 33
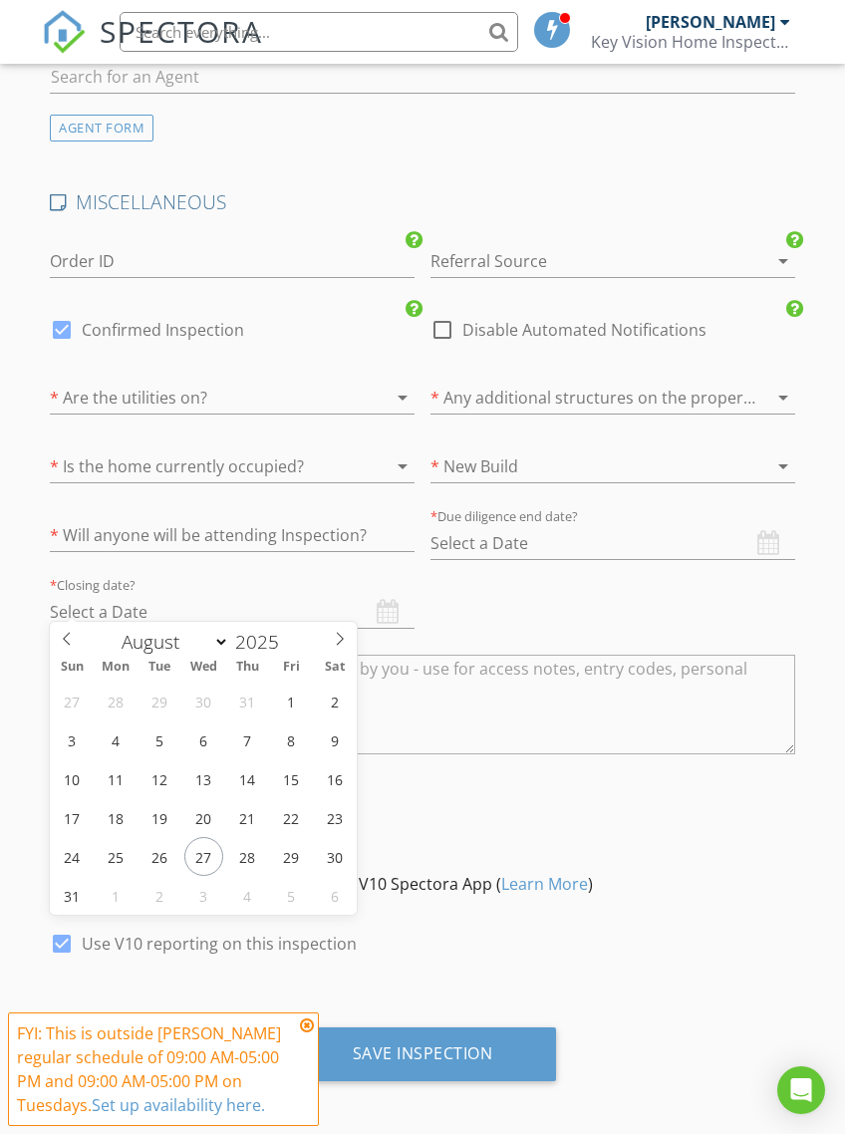
click at [341, 640] on icon at bounding box center [340, 639] width 14 height 14
select select "8"
type input "[DATE]"
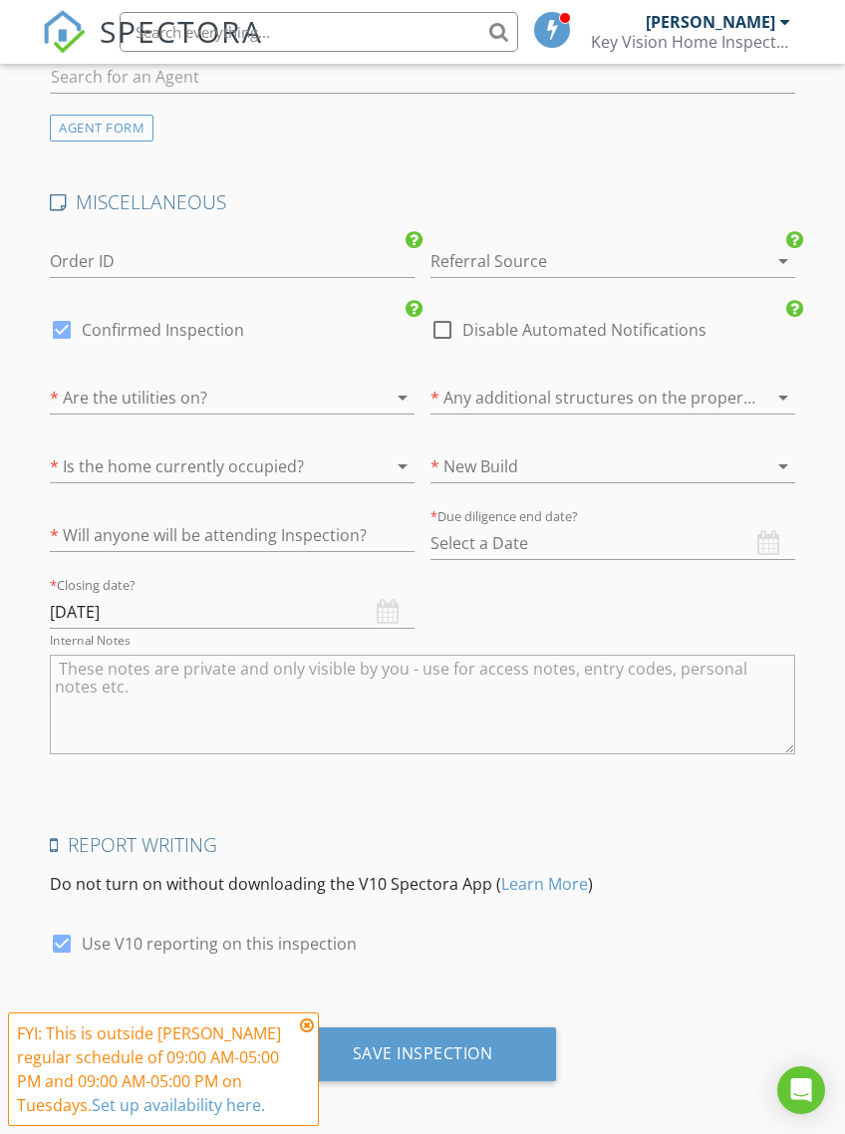
click at [307, 596] on input "[DATE]" at bounding box center [232, 612] width 365 height 33
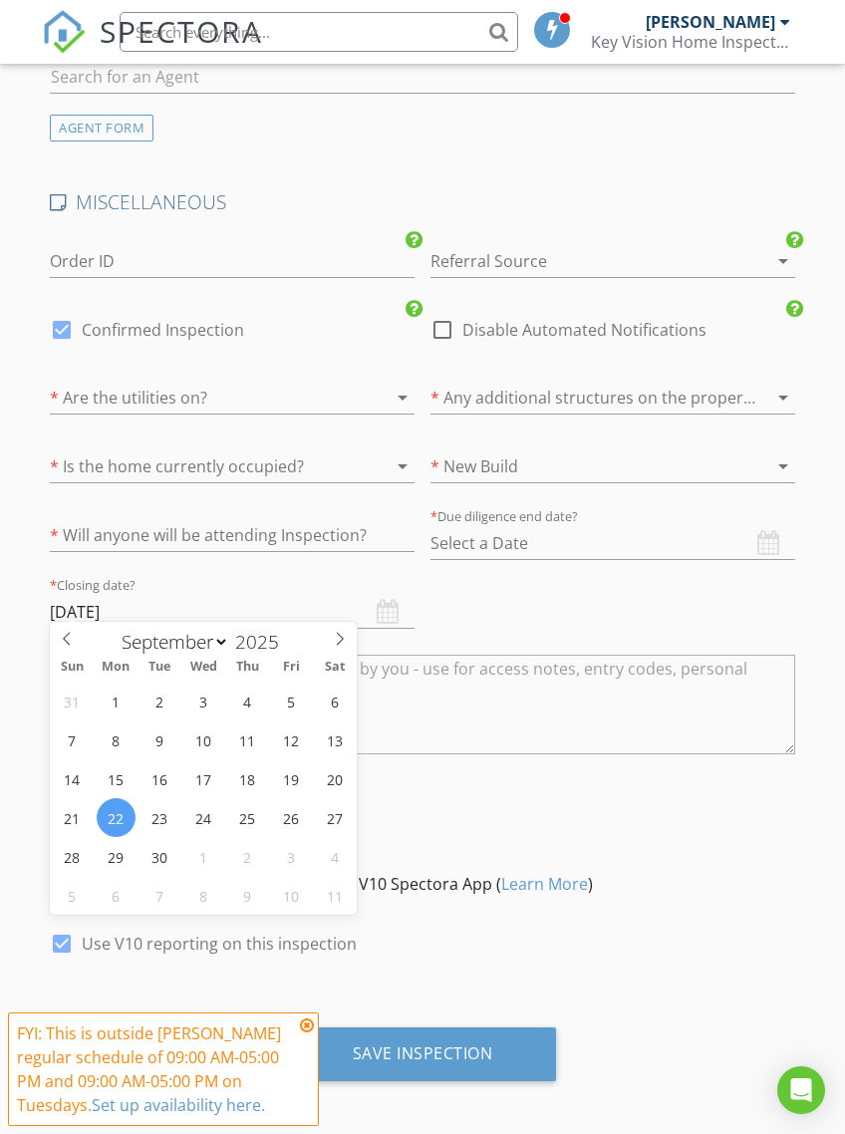
click at [328, 596] on input "[DATE]" at bounding box center [232, 612] width 365 height 33
click at [238, 596] on input "[DATE]" at bounding box center [232, 612] width 365 height 33
click at [360, 600] on input "[DATE]" at bounding box center [232, 612] width 365 height 33
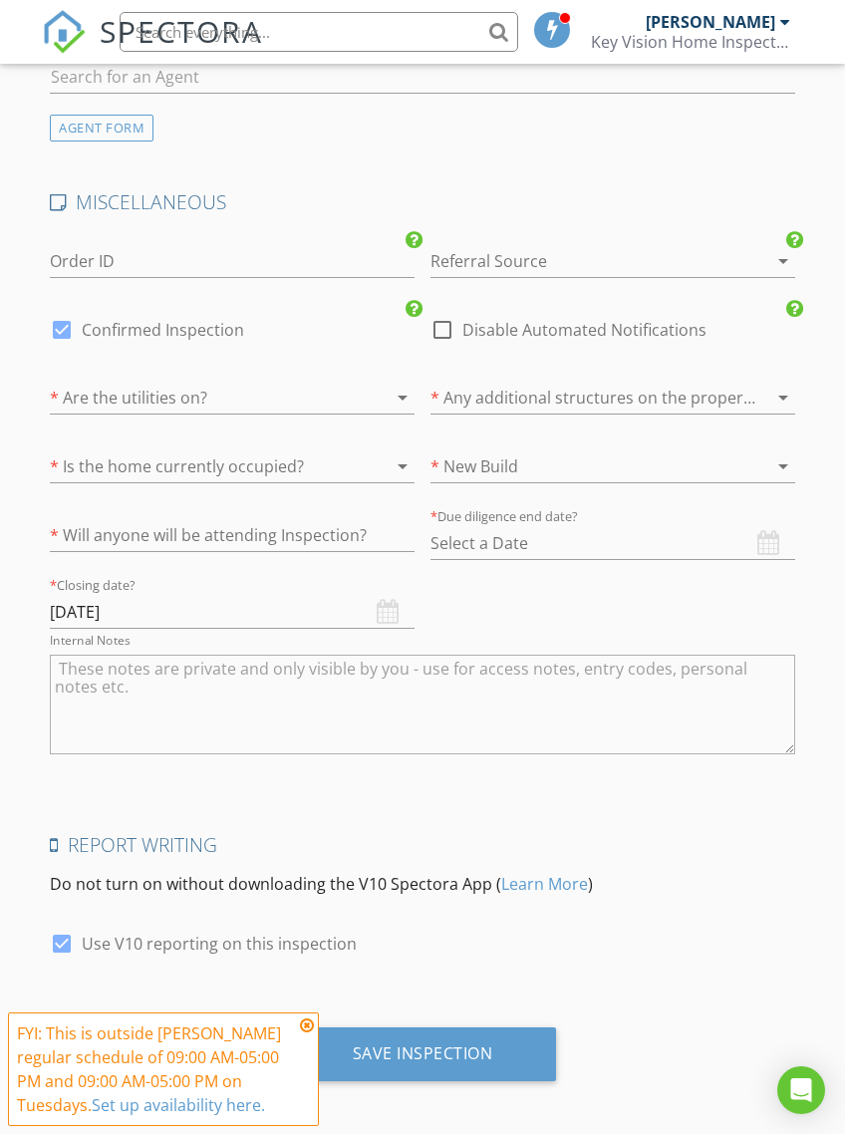
click at [440, 645] on div "Internal Notes" at bounding box center [422, 705] width 744 height 120
click at [311, 596] on input "[DATE]" at bounding box center [232, 612] width 365 height 33
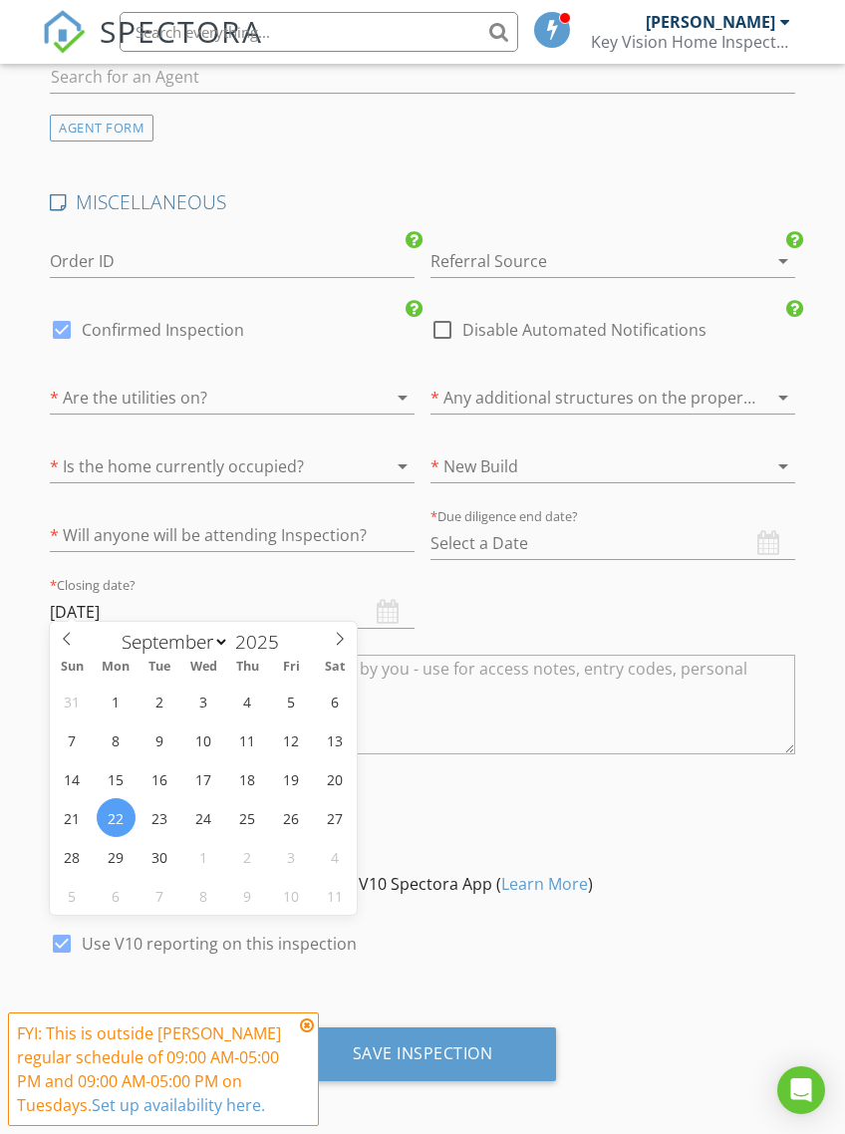
click at [126, 604] on input "[DATE]" at bounding box center [232, 612] width 365 height 33
click at [295, 596] on input "[DATE]" at bounding box center [232, 612] width 365 height 33
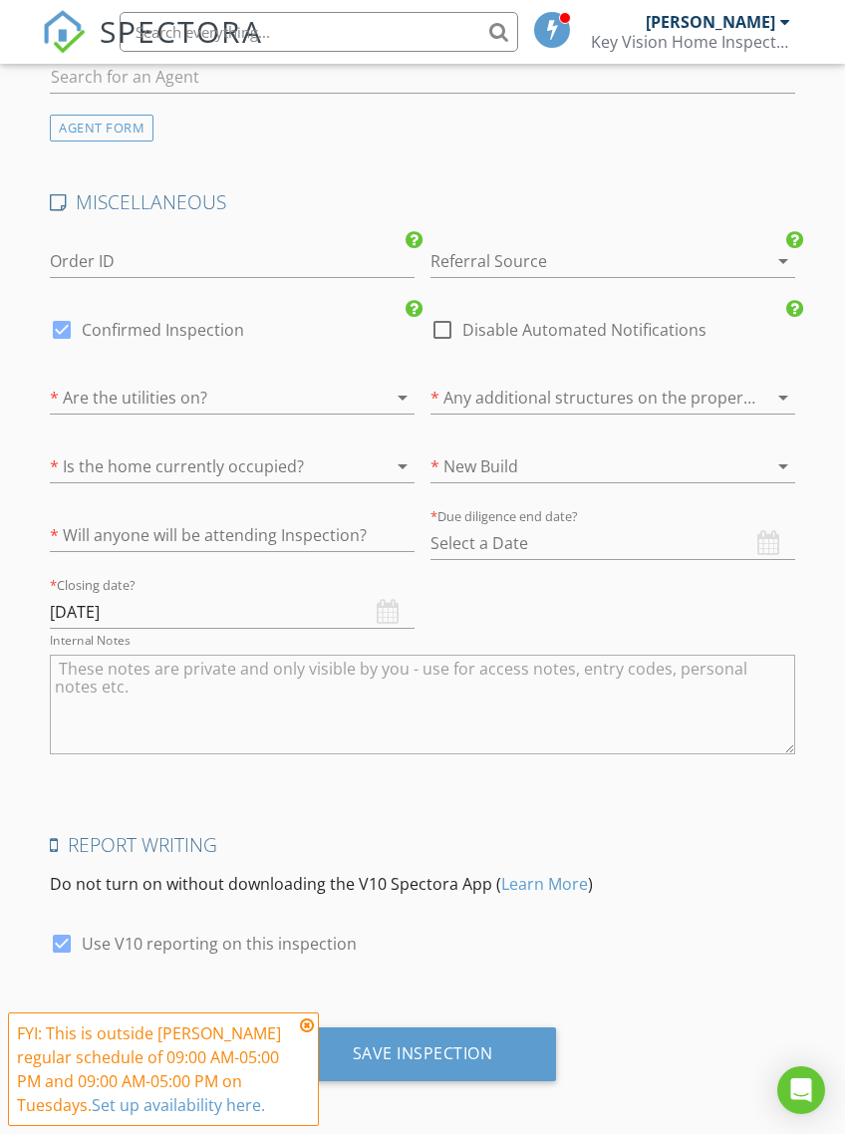
click at [571, 832] on h4 "Report Writing" at bounding box center [422, 845] width 744 height 26
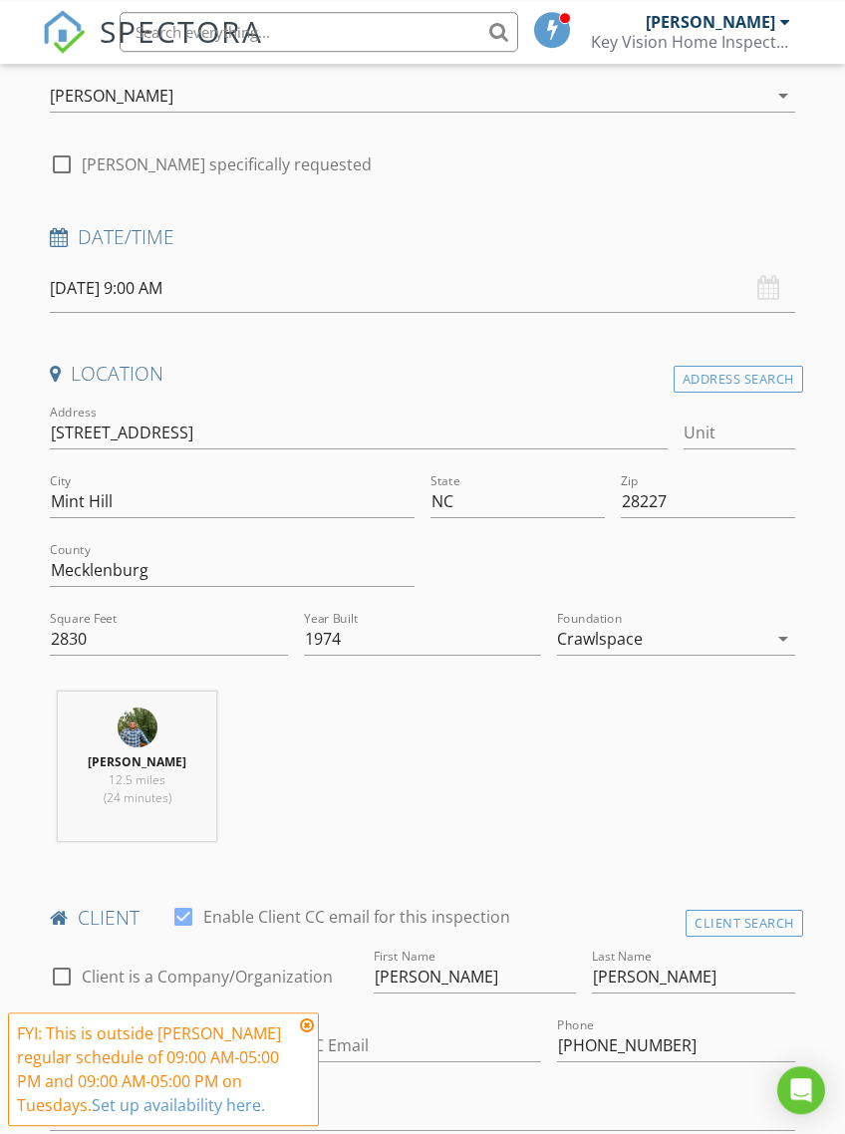
scroll to position [247, 0]
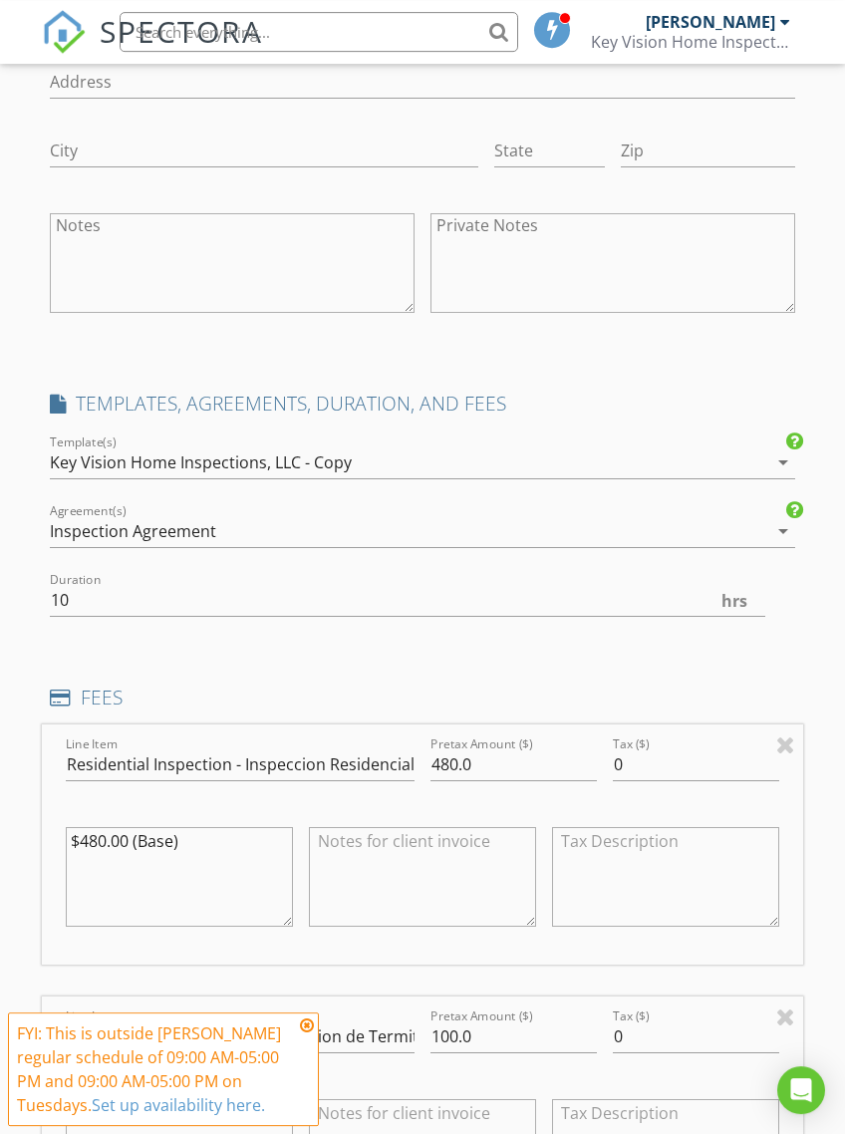
click at [782, 536] on icon "arrow_drop_down" at bounding box center [783, 531] width 24 height 24
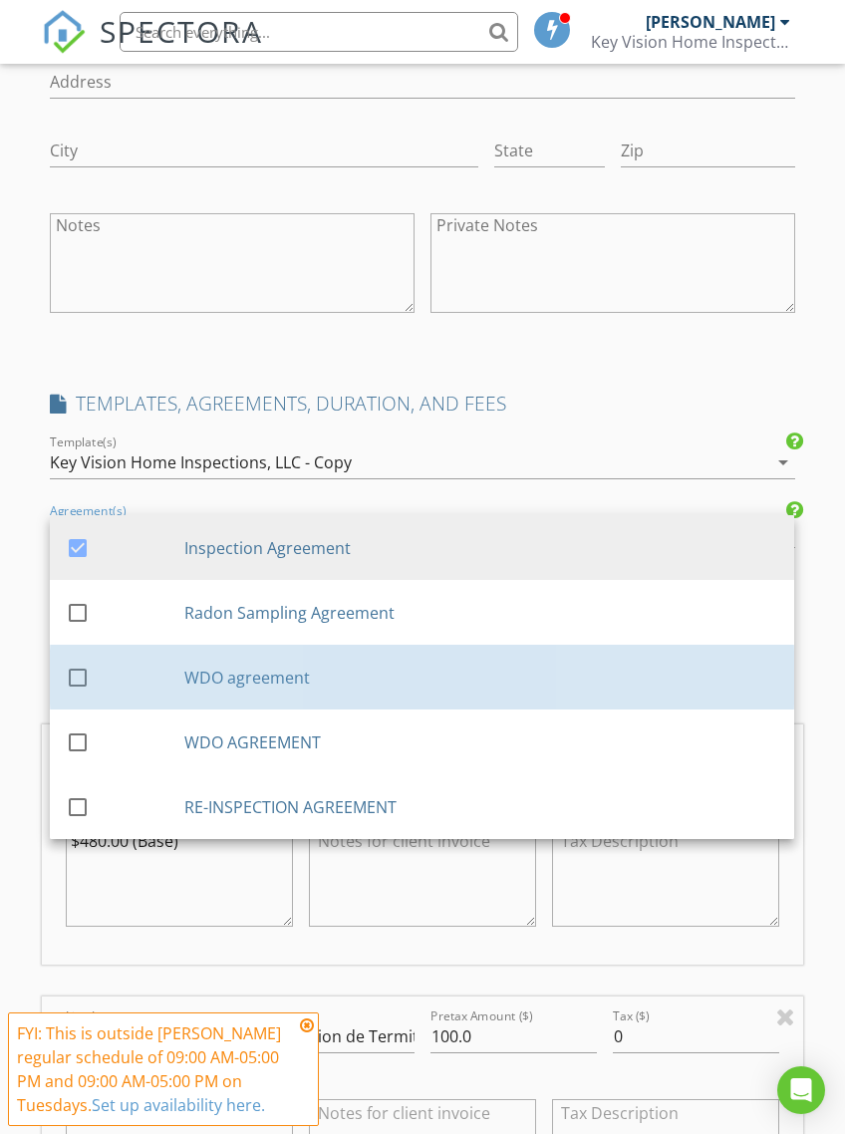
click at [480, 671] on div "WDO agreement" at bounding box center [482, 677] width 594 height 24
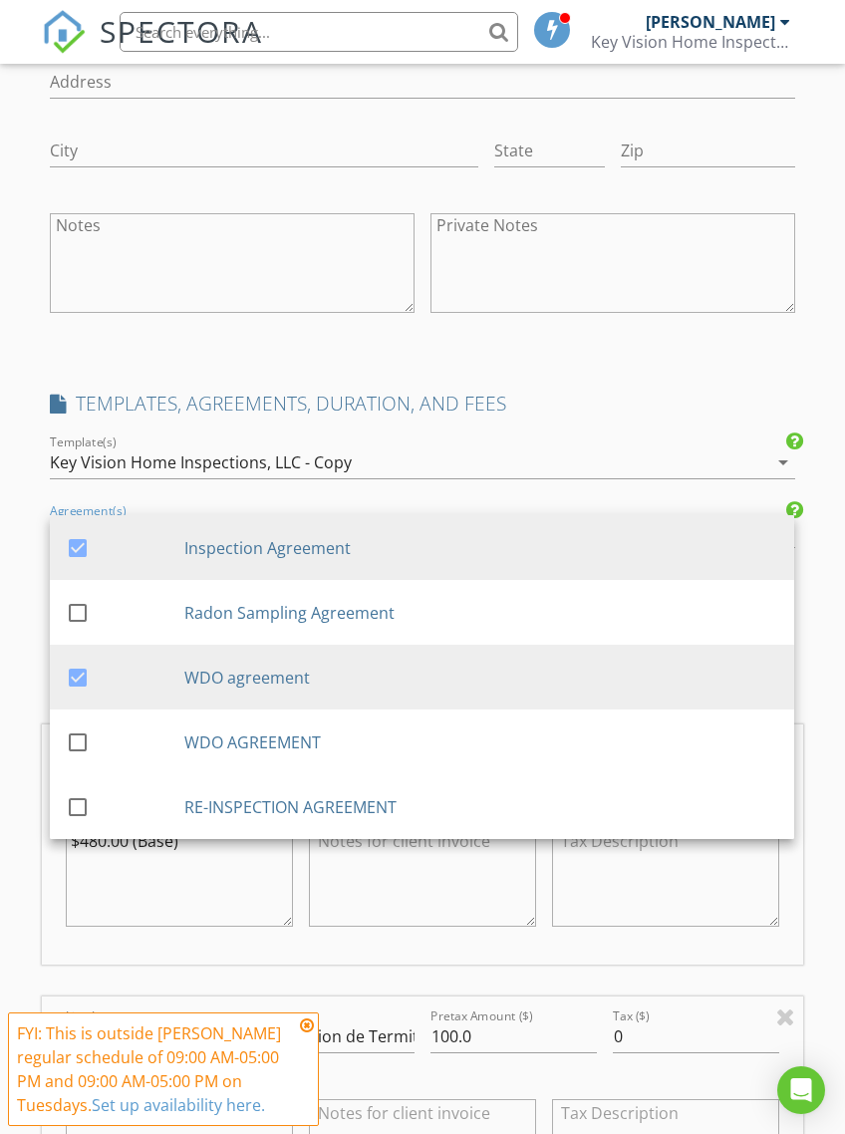
click at [658, 355] on div "INSPECTOR(S) check_box Luis Hernandez PRIMARY Luis Hernandez arrow_drop_down ch…" at bounding box center [422, 717] width 760 height 4491
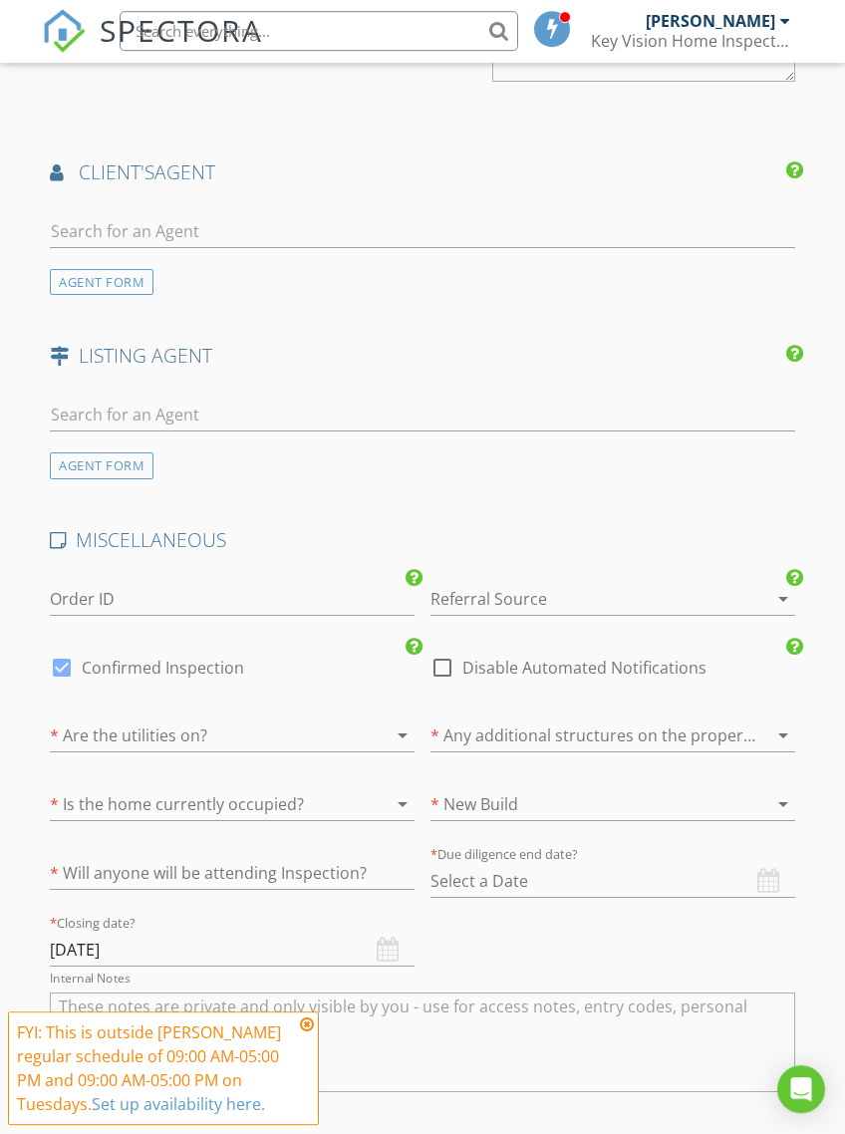
scroll to position [3783, 0]
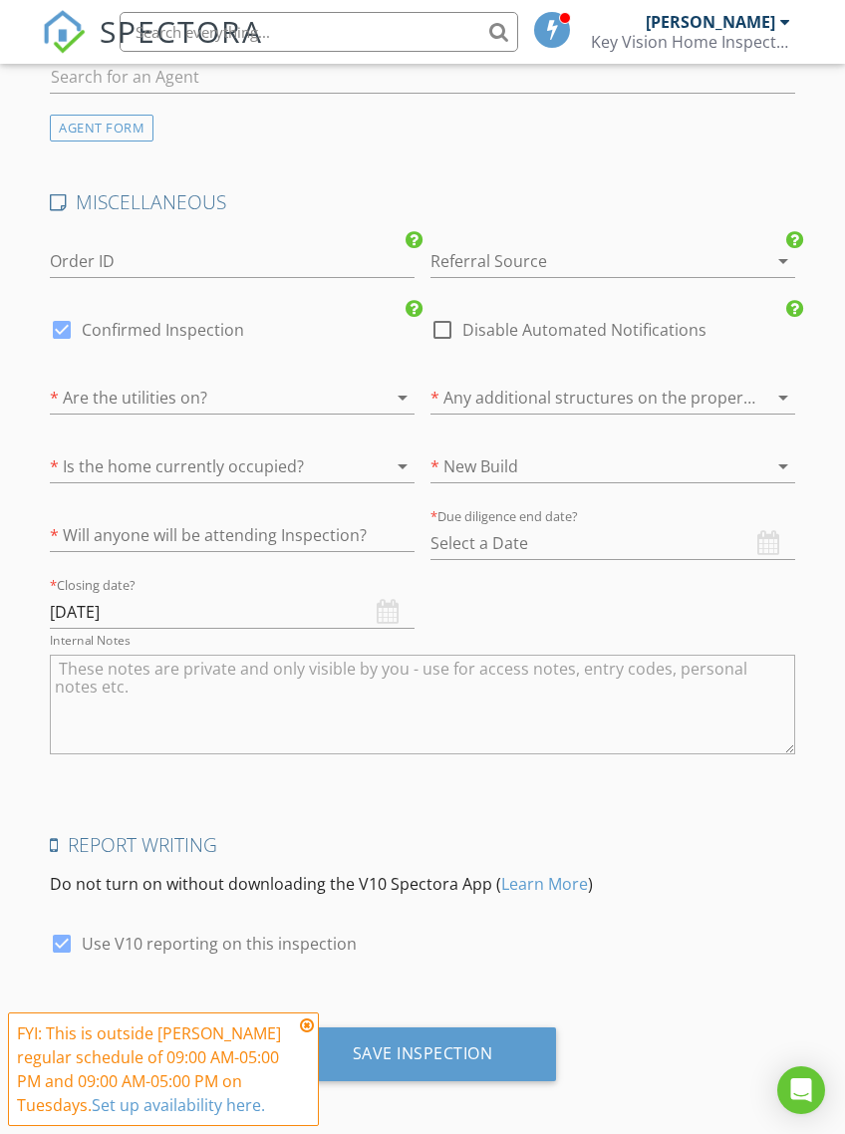
click at [514, 1043] on div "Save Inspection" at bounding box center [423, 1055] width 268 height 54
